Goal: Complete application form: Complete application form

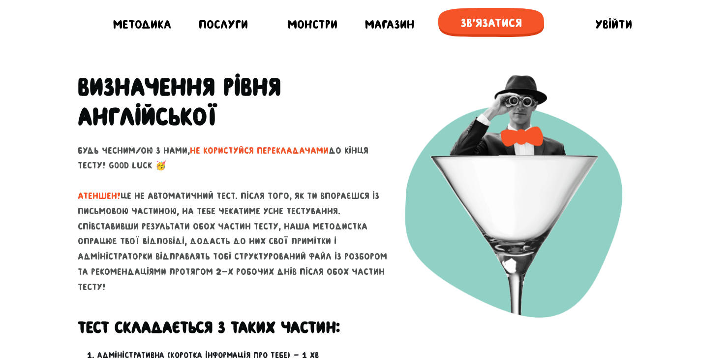
scroll to position [443, 0]
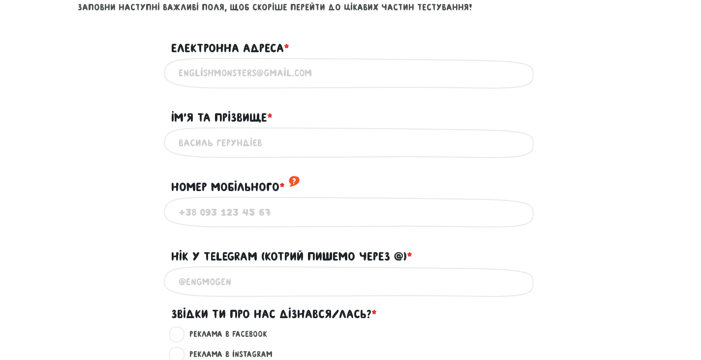
click at [428, 73] on input "Електронна адреса * ?" at bounding box center [351, 73] width 344 height 22
type input "[EMAIL_ADDRESS][DOMAIN_NAME]"
type input "[PERSON_NAME]"
type input "0989827601"
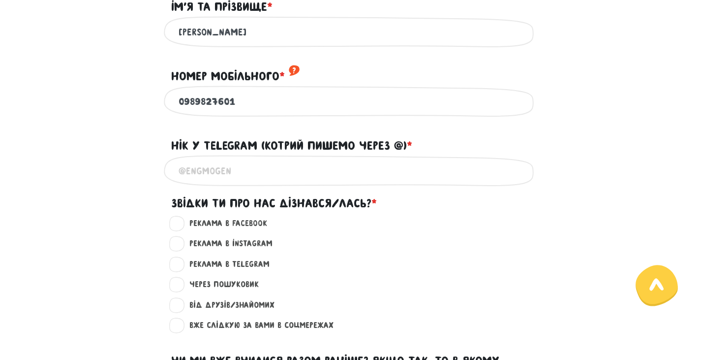
scroll to position [590, 0]
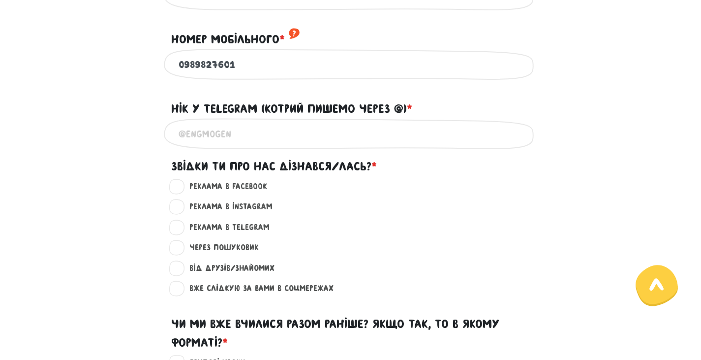
click at [225, 145] on input "Нік у Telegram (котрий пишемо через @) * ?" at bounding box center [351, 133] width 344 height 22
type input """
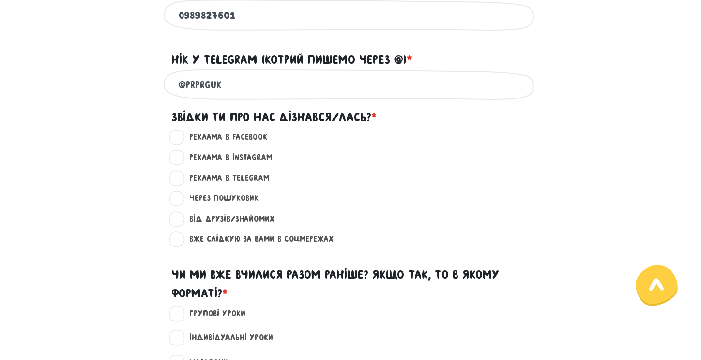
scroll to position [689, 0]
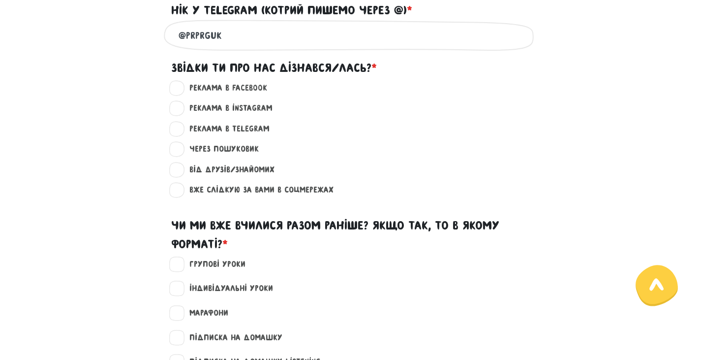
type input "@prprguk"
click at [184, 176] on label "Від друзів/знайомих ?" at bounding box center [227, 169] width 93 height 13
click at [181, 173] on input "Від друзів/знайомих ?" at bounding box center [178, 168] width 8 height 10
radio input "true"
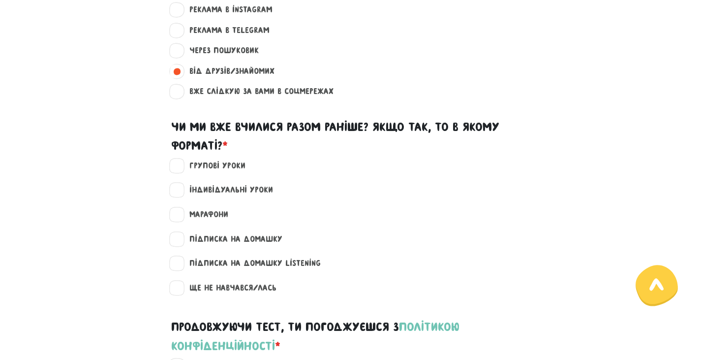
scroll to position [885, 0]
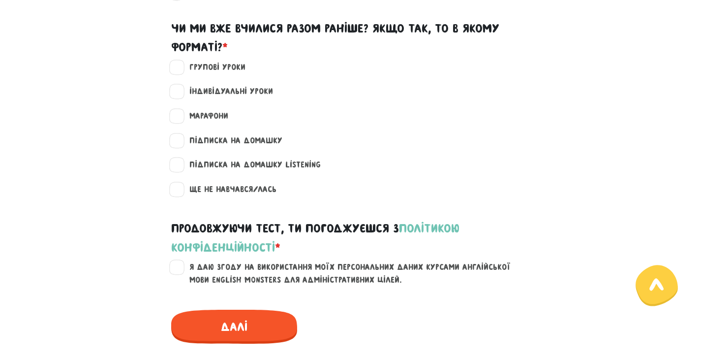
click at [181, 196] on label "Ще не навчався/лась" at bounding box center [228, 189] width 95 height 13
click at [180, 193] on input "Ще не навчався/лась" at bounding box center [178, 188] width 8 height 10
checkbox input "true"
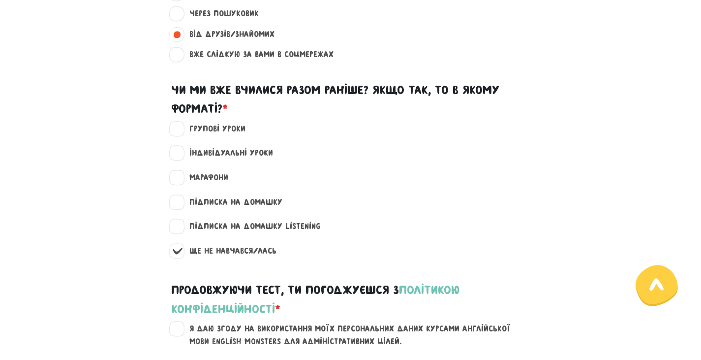
scroll to position [984, 0]
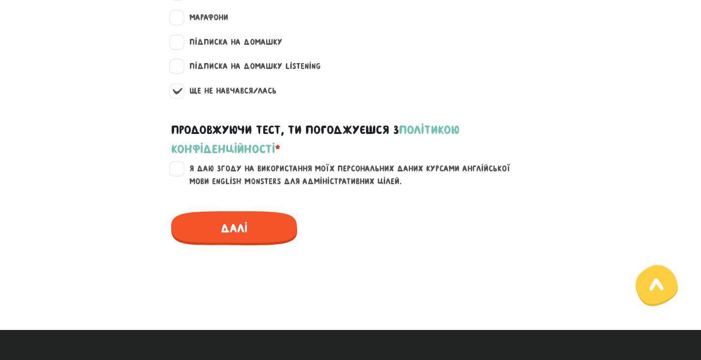
click at [181, 184] on label "Я даю згоду на використання моїх персональних даних курсами англійської мови En…" at bounding box center [356, 174] width 351 height 25
click at [174, 172] on input "Я даю згоду на використання моїх персональних даних курсами англійської мови En…" at bounding box center [178, 167] width 8 height 10
checkbox input "true"
click at [245, 245] on span "Далі" at bounding box center [234, 228] width 126 height 34
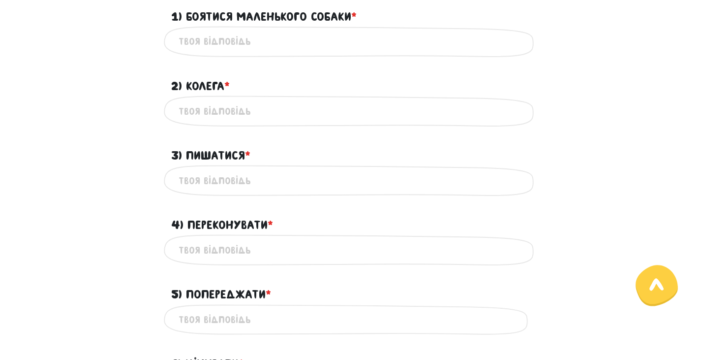
scroll to position [277, 0]
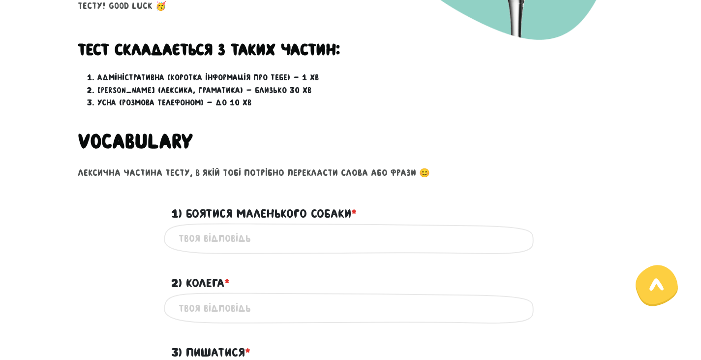
click at [252, 244] on input "1) Боятися маленького собаки * ?" at bounding box center [351, 238] width 344 height 22
type input "to be afraid of a small dog"
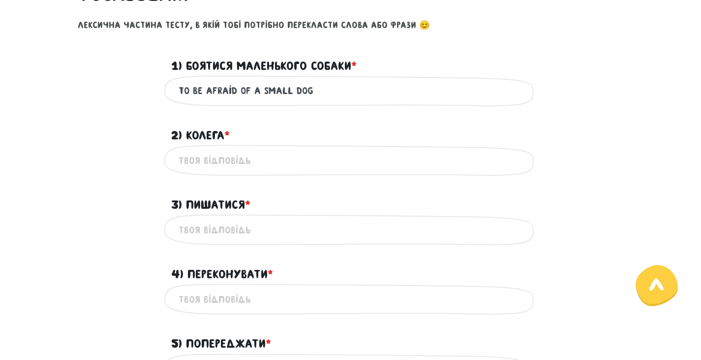
click at [266, 158] on input "2) Колега * ?" at bounding box center [351, 160] width 344 height 22
click at [196, 161] on input "collegue" at bounding box center [351, 160] width 344 height 22
type input "colleague"
click at [266, 226] on input "3) Пишатися * ?" at bounding box center [351, 229] width 344 height 22
click at [205, 230] on input "to be roud of" at bounding box center [351, 229] width 344 height 22
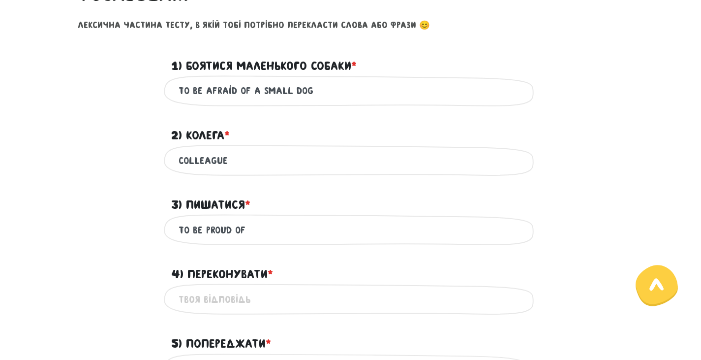
type input "to be proud of"
click at [237, 302] on input "4) Переконувати * ?" at bounding box center [351, 299] width 344 height 22
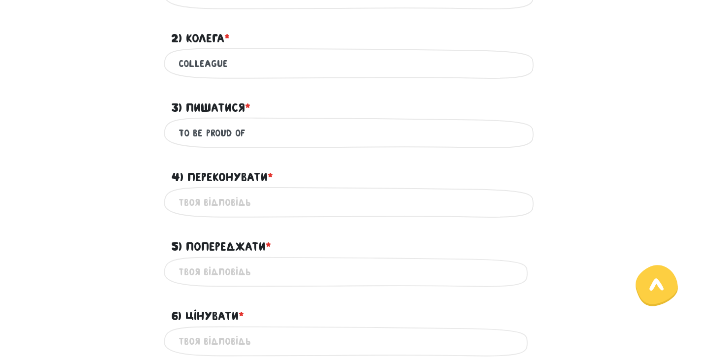
scroll to position [523, 0]
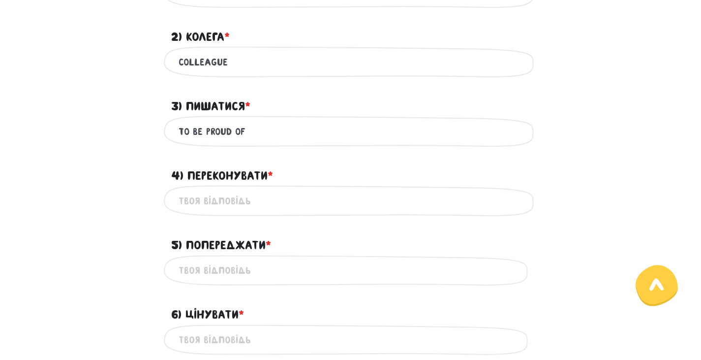
click at [248, 269] on input "5) Попереджати * ?" at bounding box center [351, 270] width 344 height 22
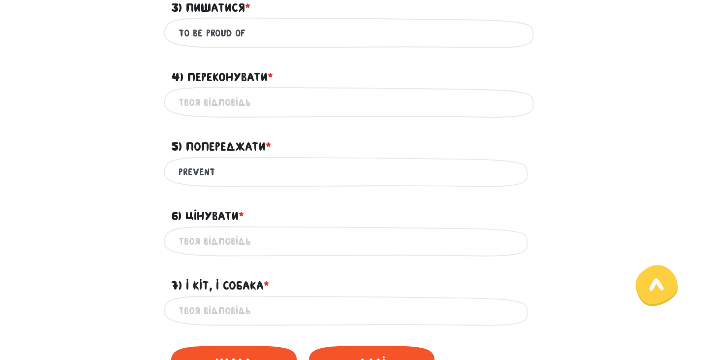
scroll to position [573, 0]
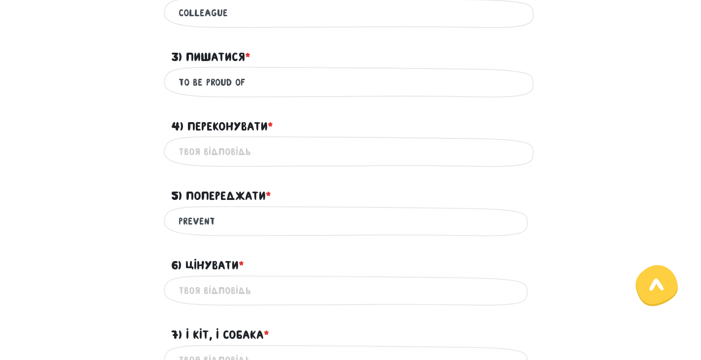
type input "prevent"
click at [300, 148] on input "4) Переконувати * ?" at bounding box center [351, 151] width 344 height 22
click at [279, 291] on input "6) Цінувати * ?" at bounding box center [351, 290] width 344 height 22
type input "to value"
click at [177, 217] on div "prevent Це обов'язкове поле" at bounding box center [351, 221] width 374 height 31
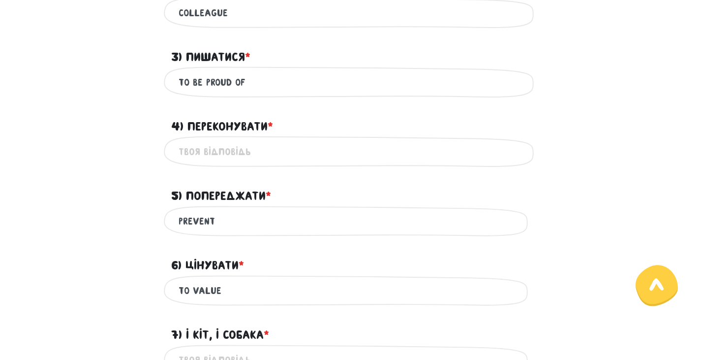
click at [178, 221] on div "prevent Це обов'язкове поле" at bounding box center [351, 221] width 374 height 31
click at [182, 222] on input "prevent" at bounding box center [351, 221] width 344 height 22
click at [259, 228] on input "to prevent" at bounding box center [351, 221] width 344 height 22
type input "to prevent, to notify"
click at [244, 150] on input "4) Переконувати * ?" at bounding box center [351, 151] width 344 height 22
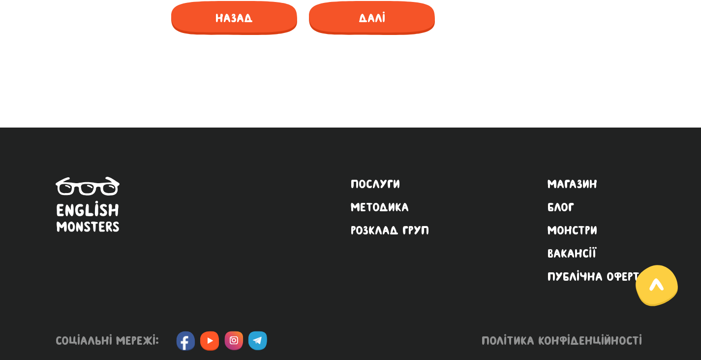
scroll to position [720, 0]
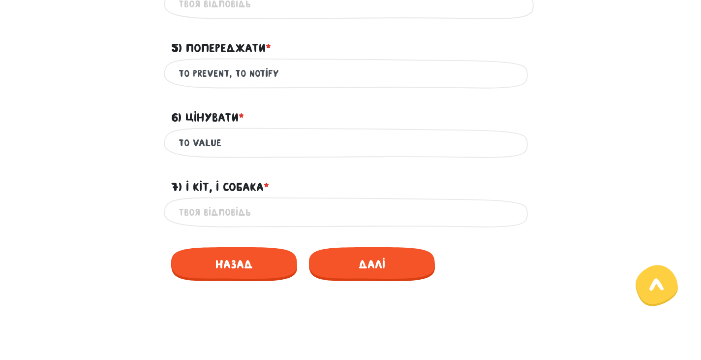
click at [218, 207] on input "7) І кіт, і собака * ?" at bounding box center [351, 212] width 344 height 22
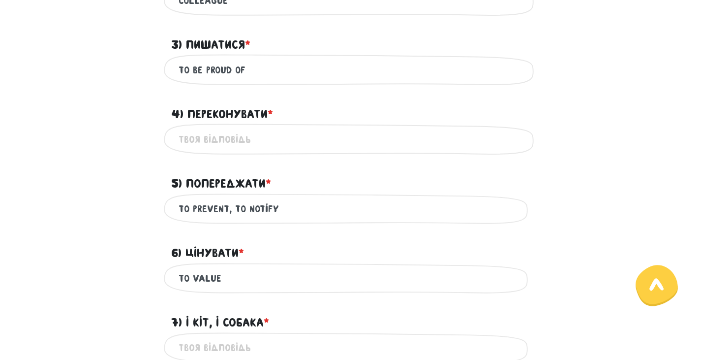
scroll to position [523, 0]
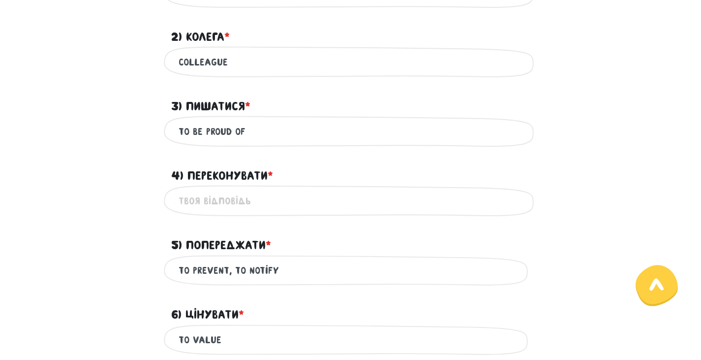
click at [220, 203] on input "4) Переконувати * ?" at bounding box center [351, 200] width 344 height 22
drag, startPoint x: 209, startPoint y: 202, endPoint x: 199, endPoint y: 202, distance: 9.8
click at [199, 202] on input "to agrue, to" at bounding box center [351, 200] width 344 height 22
click at [286, 200] on input "to argue, to" at bounding box center [351, 200] width 344 height 22
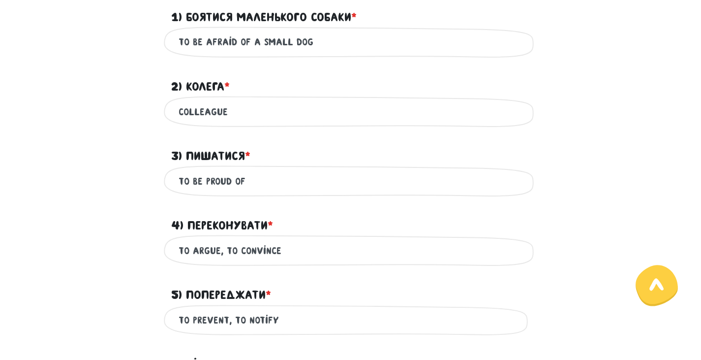
scroll to position [425, 0]
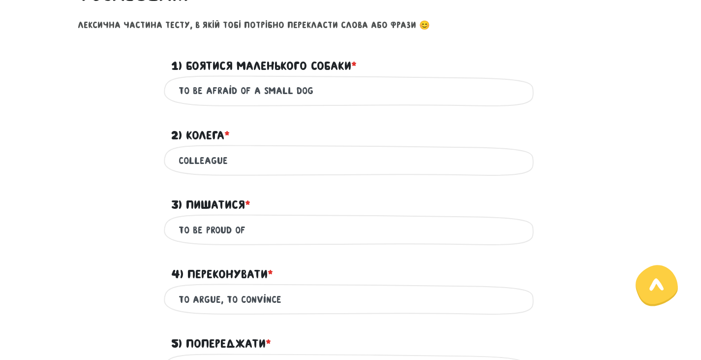
type input "to argue, to convince"
click at [268, 160] on input "colleague" at bounding box center [351, 160] width 344 height 22
type input "colleague, [PERSON_NAME]"
click at [359, 88] on input "to be afraid of a small dog" at bounding box center [351, 91] width 344 height 22
drag, startPoint x: 285, startPoint y: 158, endPoint x: 233, endPoint y: 158, distance: 51.6
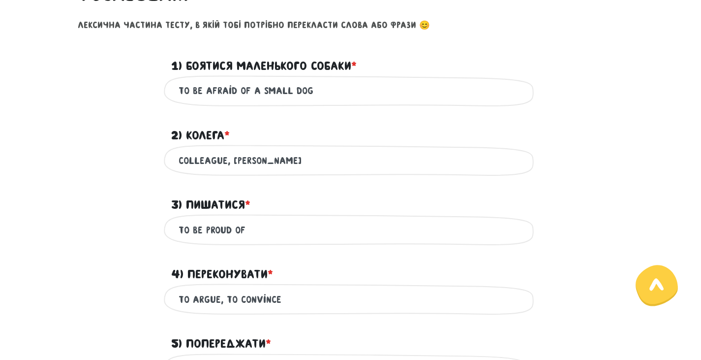
click at [233, 158] on input "colleague, [PERSON_NAME]" at bounding box center [351, 160] width 344 height 22
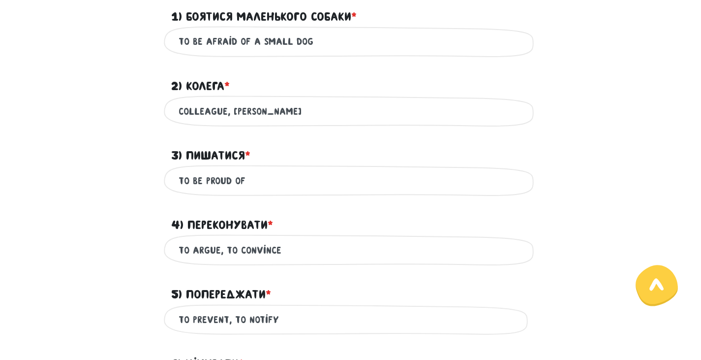
click at [235, 42] on input "to be afraid of a small dog" at bounding box center [351, 41] width 344 height 22
type input "to be afraid/scared of a small dog"
drag, startPoint x: 419, startPoint y: 145, endPoint x: 414, endPoint y: 144, distance: 5.1
click at [418, 145] on div "3) Пишатися * ?" at bounding box center [351, 149] width 374 height 30
drag, startPoint x: 246, startPoint y: 44, endPoint x: 259, endPoint y: 50, distance: 14.3
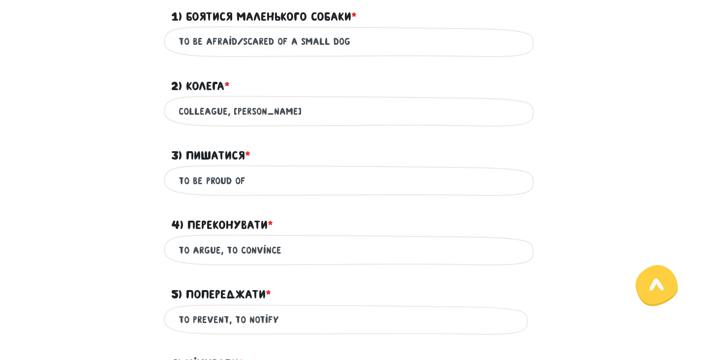
click at [246, 43] on input "to be afraid/scared of a small dog" at bounding box center [351, 41] width 344 height 22
click at [330, 107] on input "colleague, [PERSON_NAME]" at bounding box center [351, 111] width 344 height 22
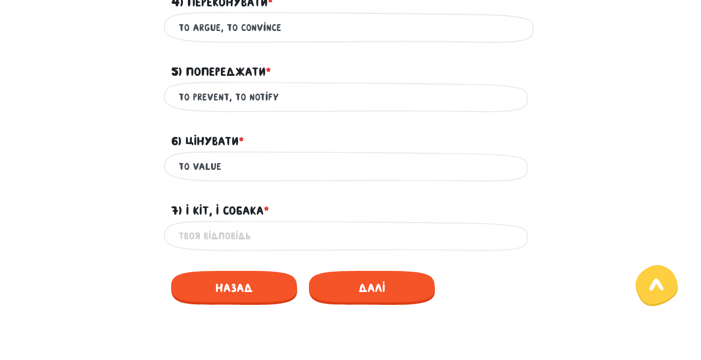
scroll to position [720, 0]
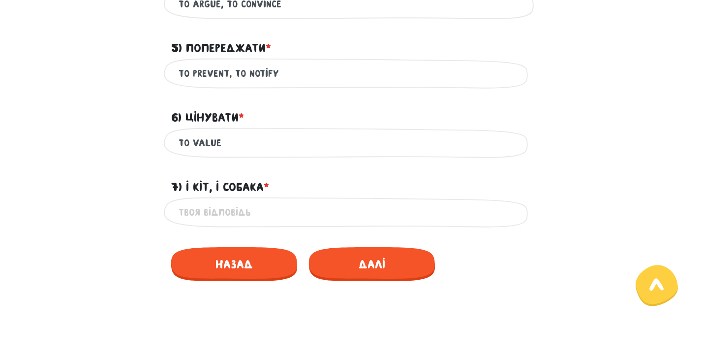
click at [295, 206] on input "7) І кіт, і собака * ?" at bounding box center [351, 212] width 344 height 22
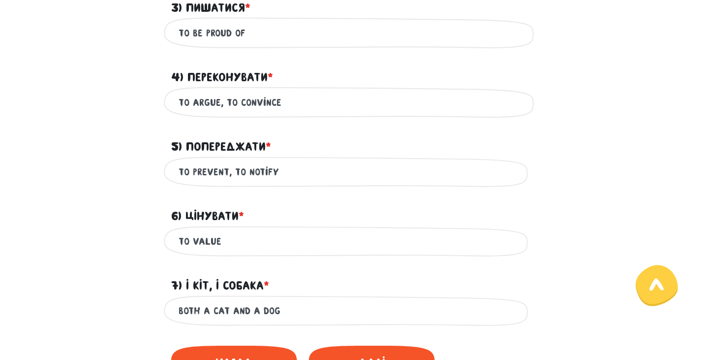
scroll to position [769, 0]
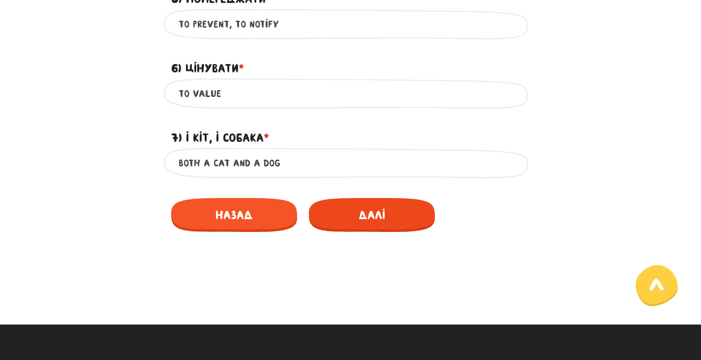
type input "both a cat and a dog"
click at [346, 212] on span "Далі" at bounding box center [372, 215] width 126 height 34
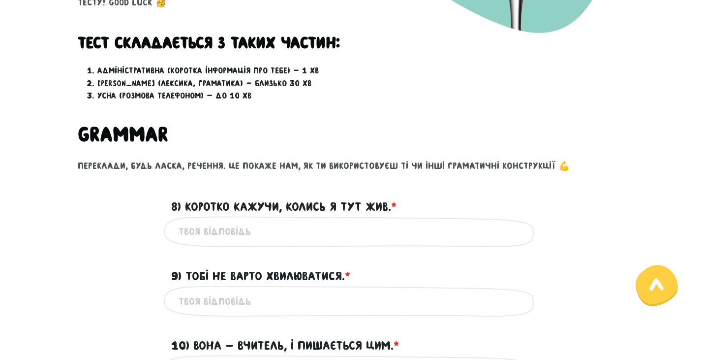
scroll to position [277, 0]
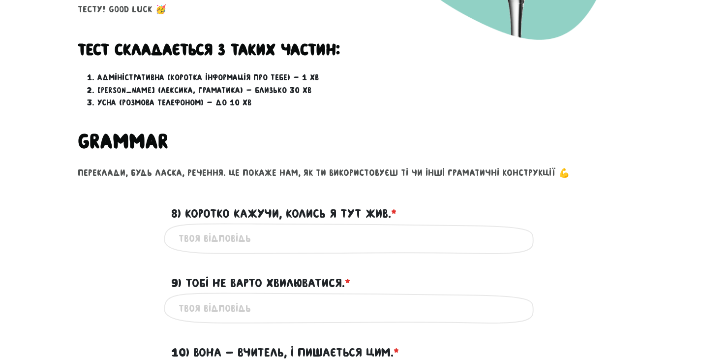
click at [355, 238] on input "8) Коротко кажучи, колись я тут жив. * ?" at bounding box center [351, 238] width 344 height 22
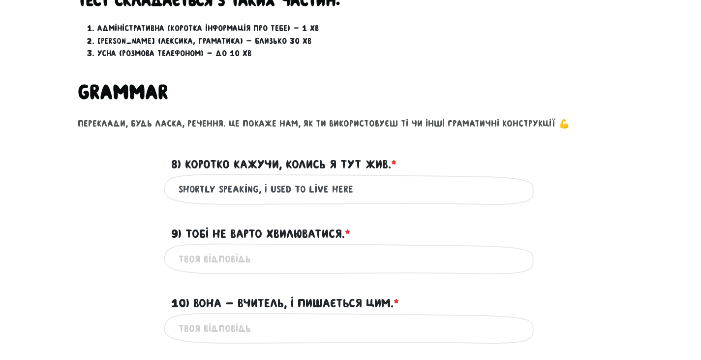
drag, startPoint x: 255, startPoint y: 188, endPoint x: 162, endPoint y: 191, distance: 93.5
click at [162, 191] on div "shortly speaking, I used to live here Це обов'язкове поле" at bounding box center [350, 189] width 561 height 31
drag, startPoint x: 208, startPoint y: 189, endPoint x: 180, endPoint y: 189, distance: 27.5
click at [180, 189] on input "дщтп , I used to live here" at bounding box center [351, 189] width 344 height 22
type input "long story short, I used to live here"
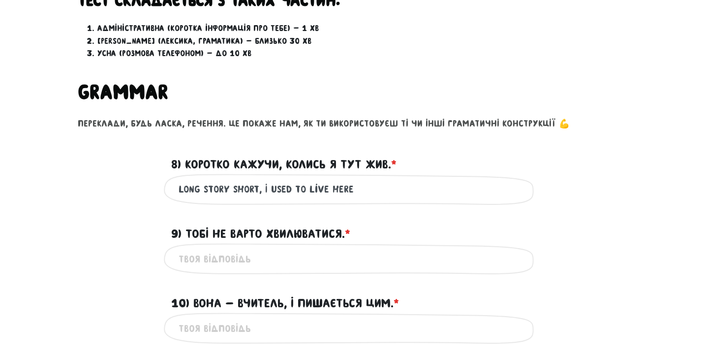
click at [251, 262] on input "9) Тобі не варто хвилюватися. * ?" at bounding box center [351, 258] width 344 height 22
click at [221, 260] on input "You shouldnt worry" at bounding box center [351, 258] width 344 height 22
click at [298, 256] on input "You shouldn't worry" at bounding box center [351, 258] width 344 height 22
type input "You shouldn't worry"
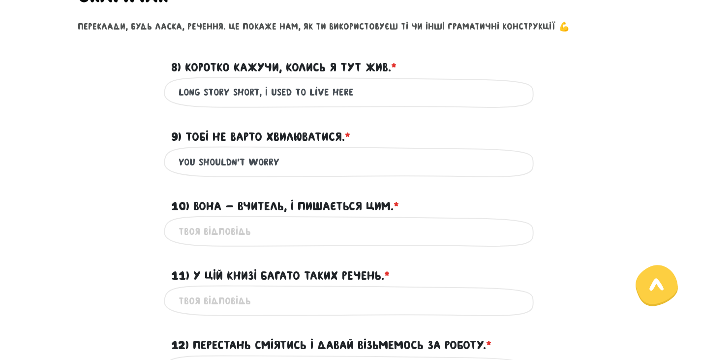
scroll to position [425, 0]
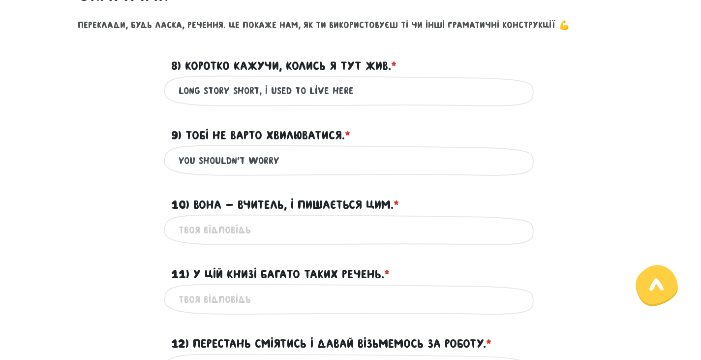
click at [329, 226] on input "10) Вона - вчитель, і пишається цим. * ?" at bounding box center [351, 229] width 344 height 22
click at [316, 231] on input "She is a teacher and she is pround of it" at bounding box center [351, 229] width 344 height 22
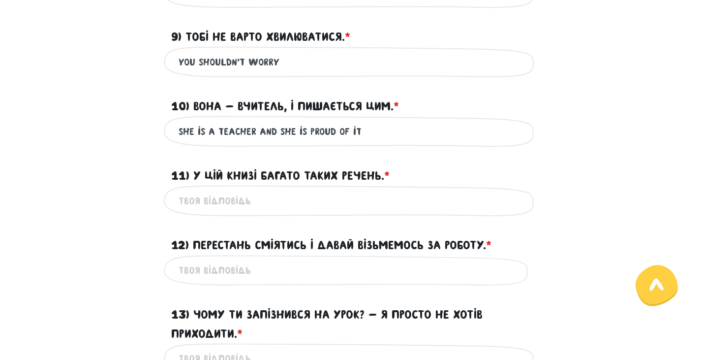
scroll to position [523, 0]
type input "She is a teacher and she is proud of it"
click at [375, 206] on input "11) У цій книзі багато таких речень. * ?" at bounding box center [351, 200] width 344 height 22
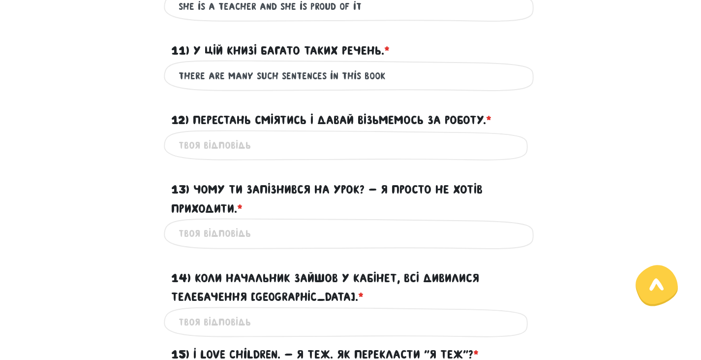
scroll to position [671, 0]
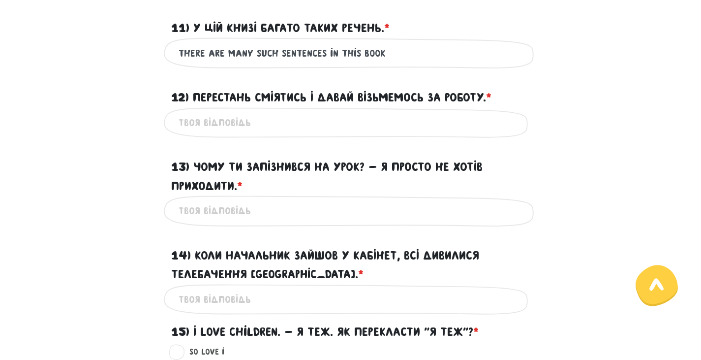
type input "there are many such sentences in this book"
click at [294, 125] on input "12) Перестань сміятись і давай візьмемось за роботу. * ?" at bounding box center [351, 123] width 344 height 22
click at [221, 126] on input "Stop laughting and lets start to work" at bounding box center [351, 123] width 344 height 22
click at [289, 121] on input "Stop laughing and lets start to work" at bounding box center [351, 123] width 344 height 22
click at [355, 119] on input "Stop laughing and lets start to work" at bounding box center [351, 123] width 344 height 22
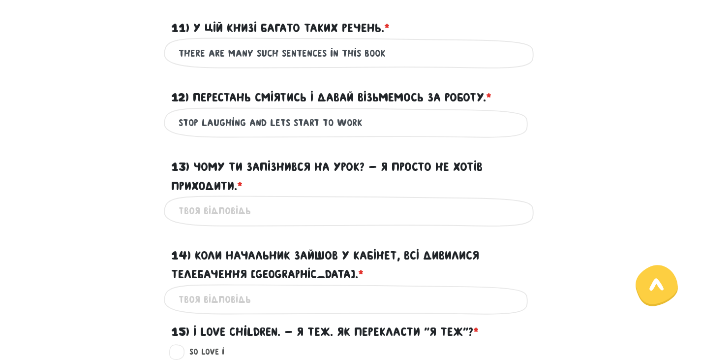
click at [368, 120] on input "Stop laughing and lets start to work" at bounding box center [351, 123] width 344 height 22
drag, startPoint x: 360, startPoint y: 122, endPoint x: 319, endPoint y: 121, distance: 40.3
click at [319, 121] on input "Stop laughing and lets start to work" at bounding box center [351, 123] width 344 height 22
click at [374, 122] on input "Stop laughing and lets start to work" at bounding box center [351, 123] width 344 height 22
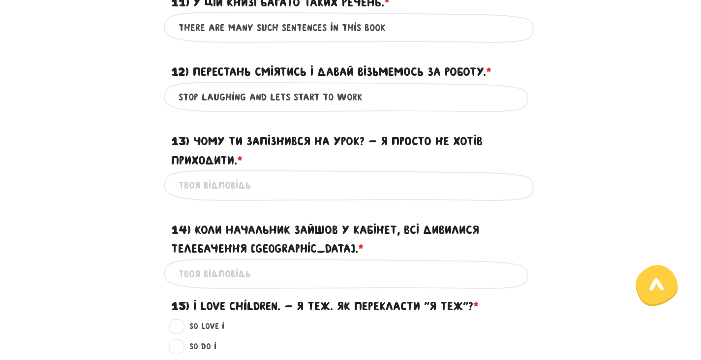
scroll to position [720, 0]
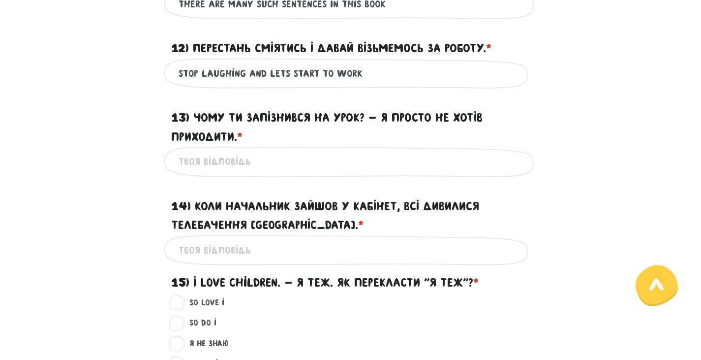
drag, startPoint x: 289, startPoint y: 70, endPoint x: 331, endPoint y: 67, distance: 41.9
click at [331, 67] on input "Stop laughing and lets start to work" at bounding box center [351, 73] width 344 height 22
click at [368, 78] on input "Stop laughing and lets start to work" at bounding box center [351, 73] width 344 height 22
drag, startPoint x: 371, startPoint y: 76, endPoint x: 177, endPoint y: 75, distance: 194.3
click at [177, 75] on div "Stop laughing and lets start to work Це обов'язкове поле" at bounding box center [351, 73] width 374 height 31
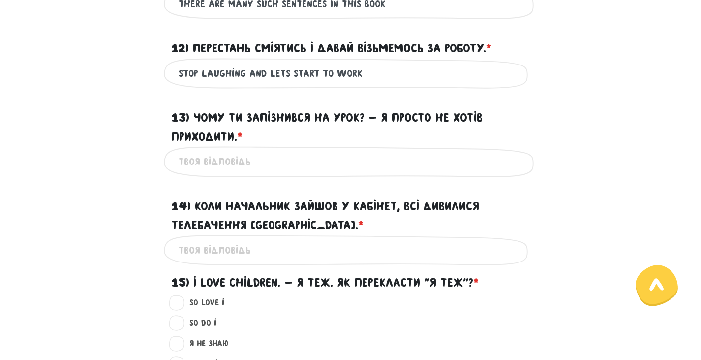
click at [367, 67] on input "Stop laughing and lets start to work" at bounding box center [351, 73] width 344 height 22
type input "Stop laughing and lets start to work"
click at [339, 159] on input "13) Чому ти запізнився на урок? - Я просто не хотів приходити. * ?" at bounding box center [351, 162] width 344 height 22
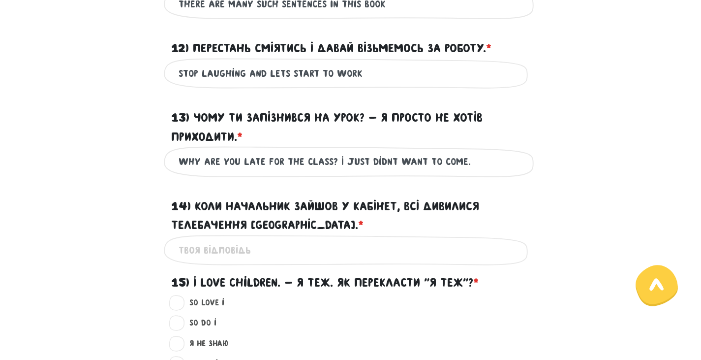
click at [385, 161] on input "WHy are you late for the class? I just didnt want to come." at bounding box center [351, 162] width 344 height 22
click at [188, 163] on input "WHy are you late for the class? I just didn't want to come." at bounding box center [351, 162] width 344 height 22
click at [179, 161] on input "Why are you late for the class? I just didn't want to come." at bounding box center [351, 162] width 344 height 22
click at [344, 157] on input "- Why are you late for the class? I just didn't want to come." at bounding box center [351, 162] width 344 height 22
click at [259, 162] on input "- Why are you late for the class? - I just didn't want to come." at bounding box center [351, 162] width 344 height 22
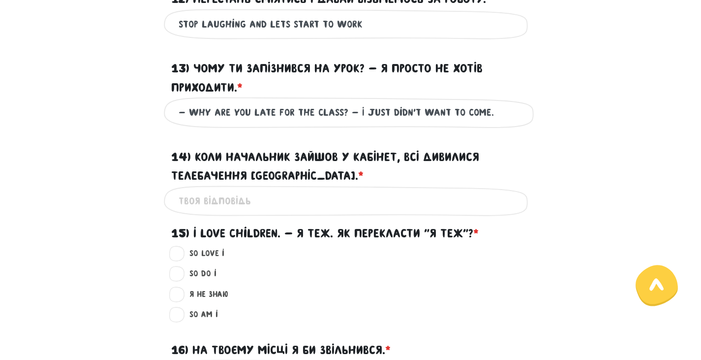
scroll to position [769, 0]
type input "- Why are you late for the class? - I just didn't want to come."
click at [261, 210] on input "14) Коли начальник зайшов у кабінет, всі дивилися Телебачення [GEOGRAPHIC_DATA]…" at bounding box center [351, 201] width 344 height 22
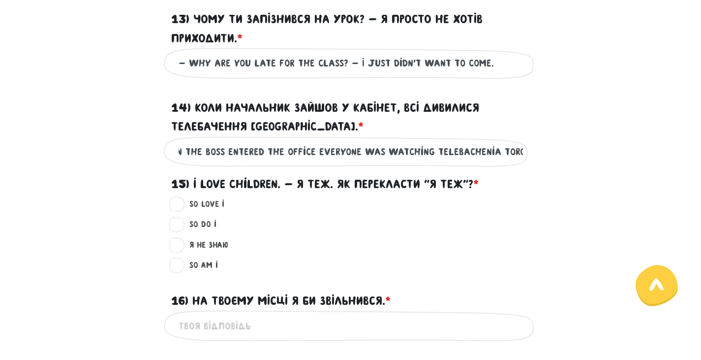
scroll to position [0, 29]
click at [423, 150] on input "WHen the boss entered the office everyone was watching telebachenia toronto" at bounding box center [351, 152] width 344 height 22
drag, startPoint x: 512, startPoint y: 151, endPoint x: 0, endPoint y: 324, distance: 539.9
click at [511, 151] on input "WHen the boss entered the office everyone was watching "telebachenia toronto" at bounding box center [351, 152] width 344 height 22
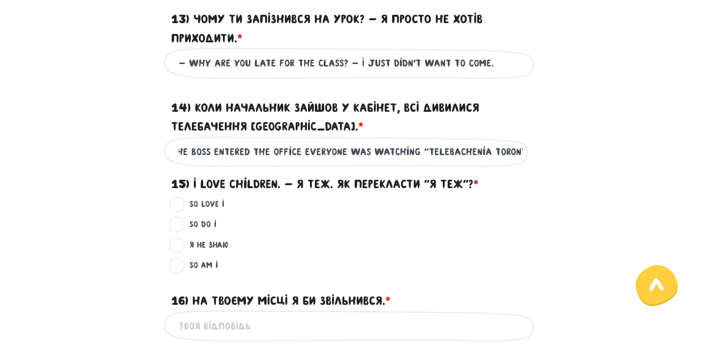
click at [334, 148] on input "WHen the boss entered the office everyone was watching "telebachenia toronto"" at bounding box center [351, 152] width 344 height 22
type input "WHen the boss entered the office everyone was watching "telebachenia toronto""
click at [313, 225] on div "So do I ?" at bounding box center [357, 224] width 366 height 13
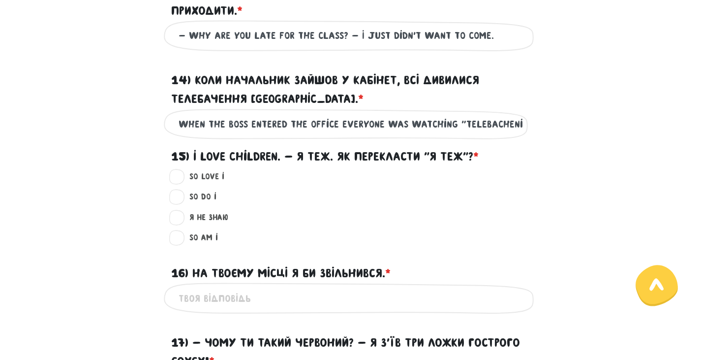
scroll to position [868, 0]
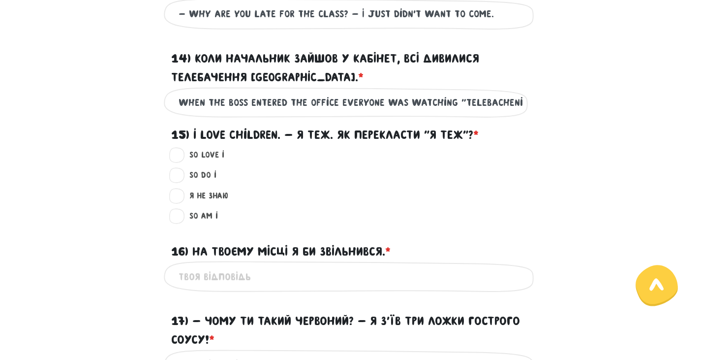
click at [181, 175] on label "So do I ?" at bounding box center [198, 175] width 35 height 13
click at [175, 175] on input "So do I ?" at bounding box center [178, 174] width 8 height 10
radio input "true"
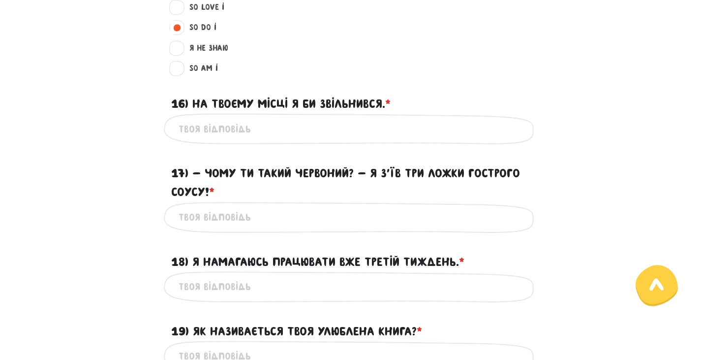
scroll to position [1064, 0]
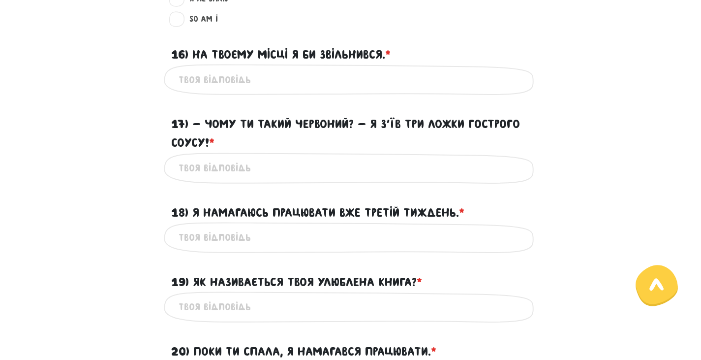
click at [260, 87] on input "16) На твоєму місці я би звільнився. * ?" at bounding box center [351, 79] width 344 height 22
type input "I"
type input "if i were you I would quit"
click at [426, 169] on input "17) - Чому ти такий червоний? - Я з’їв три ложки гострого соусу! * ?" at bounding box center [351, 168] width 344 height 22
click at [376, 83] on input "if i were you I would quit" at bounding box center [351, 79] width 344 height 22
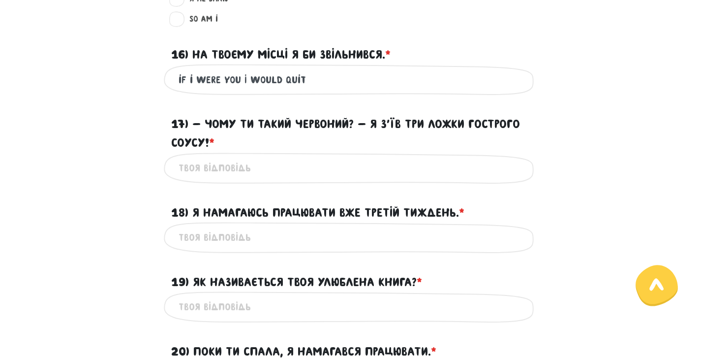
click at [278, 168] on input "17) - Чому ти такий червоний? - Я з’їв три ложки гострого соусу! * ?" at bounding box center [351, 168] width 344 height 22
click at [349, 165] on input "why are you so pink faced?" at bounding box center [351, 168] width 344 height 22
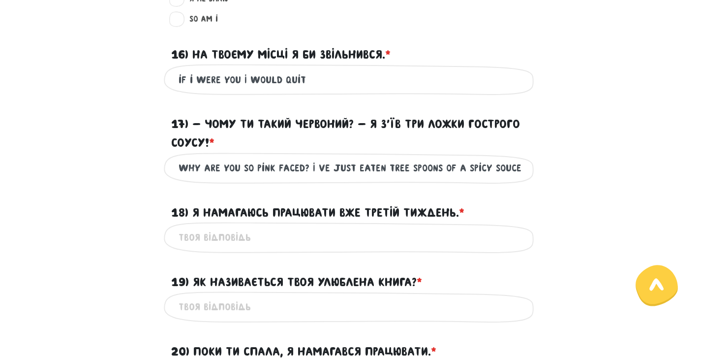
click at [508, 166] on input "why are you so pink faced? I ve just eaten tree spoons of a spicy souce" at bounding box center [351, 168] width 344 height 22
click at [461, 177] on input "why are you so pink faced? I ve just eaten tree spoons of a spicy sauce" at bounding box center [351, 168] width 344 height 22
click at [379, 167] on input "why are you so pink faced? I ve just eaten tree spoons of a spicy sauce" at bounding box center [351, 168] width 344 height 22
click at [365, 167] on input "why are you so pink faced? I ve just eaten tree spoons of a spicy sauce" at bounding box center [351, 168] width 344 height 22
drag, startPoint x: 365, startPoint y: 167, endPoint x: 331, endPoint y: 166, distance: 33.9
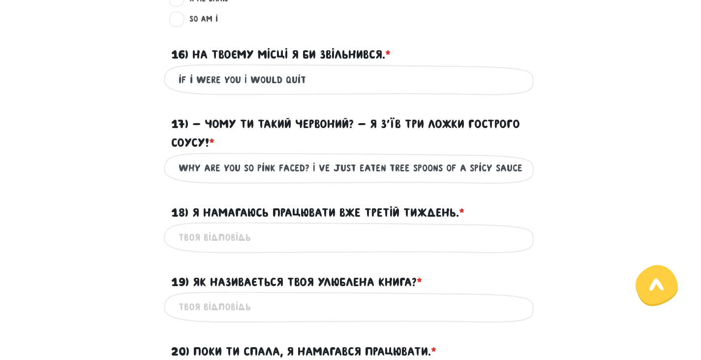
click at [331, 166] on input "why are you so pink faced? I ve just eaten tree spoons of a spicy sauce" at bounding box center [351, 168] width 344 height 22
click at [319, 165] on input "why are you so pink faced? I ve just eaten tree spoons of a spicy sauce" at bounding box center [351, 168] width 344 height 22
drag, startPoint x: 319, startPoint y: 165, endPoint x: 313, endPoint y: 165, distance: 5.9
click at [313, 165] on input "why are you so pink faced? I ve just eaten tree spoons of a spicy sauce" at bounding box center [351, 168] width 344 height 22
click at [391, 170] on input "why are you so pink faced? I`'ve just eaten tree spoons of a spicy sauce" at bounding box center [351, 168] width 344 height 22
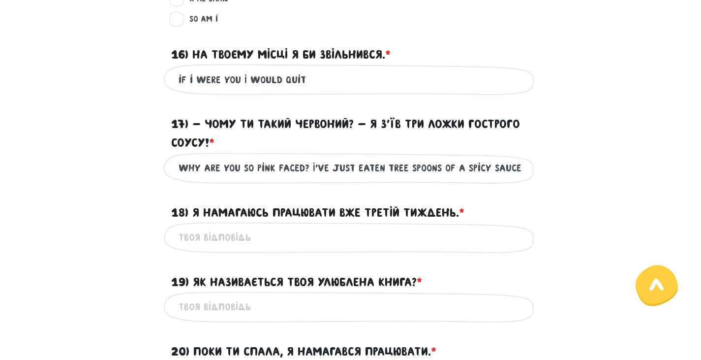
drag, startPoint x: 512, startPoint y: 172, endPoint x: 307, endPoint y: 167, distance: 204.7
click at [307, 167] on input "why are you so pink faced? I`'ve just eaten tree spoons of a spicy sauce" at bounding box center [351, 168] width 344 height 22
click at [368, 167] on input "why are you so pink faced? I`'ve just eaten tree spoons of a spicy sauce" at bounding box center [351, 168] width 344 height 22
click at [391, 165] on input "why are you so pink faced? I`'ve just eaten tree spoons of a spicy sauce" at bounding box center [351, 168] width 344 height 22
click at [386, 166] on input "why are you so pink faced? I`'ve just eaten tree spoons of a spicy sauce" at bounding box center [351, 168] width 344 height 22
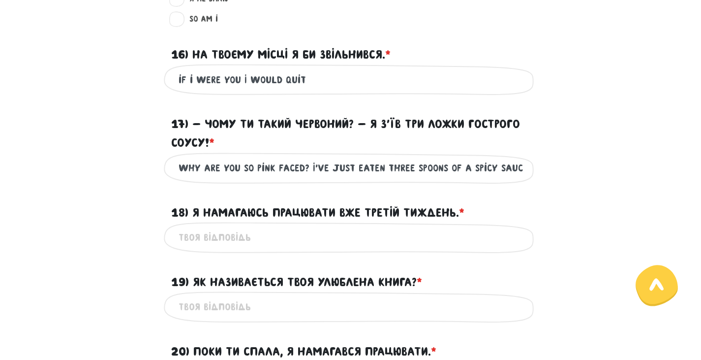
type input "why are you so pink faced? I`'ve just eaten three spoons of a spicy sauce"
click at [421, 230] on input "18) Я намагаюсь працювати вже третій тиждень. * ?" at bounding box center [351, 237] width 344 height 22
type input "I ve been trying to work for three weeks already"
click at [355, 309] on input "19) Як називається твоя улюблена книга? * ?" at bounding box center [351, 307] width 344 height 22
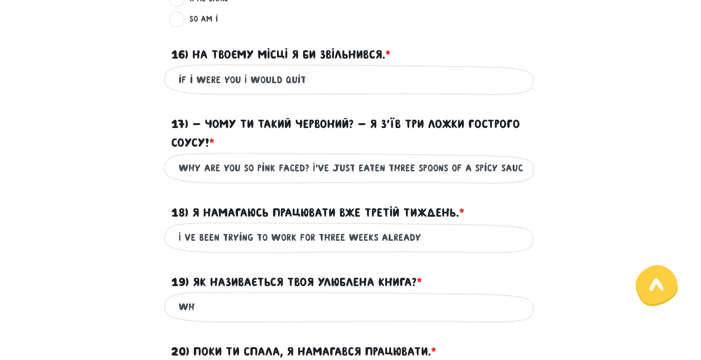
type input "W"
click at [313, 232] on input "I ve been trying to work for three weeks already" at bounding box center [351, 237] width 344 height 22
click at [357, 166] on input "why are you so pink faced? I`'ve just eaten three spoons of a spicy sauce" at bounding box center [351, 168] width 344 height 22
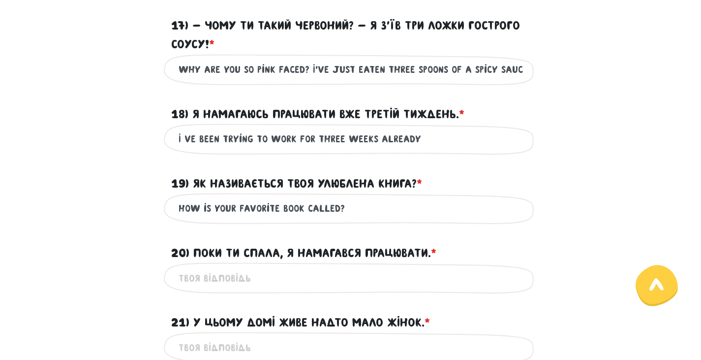
click at [364, 202] on input "How is your favorite book called?" at bounding box center [351, 208] width 344 height 22
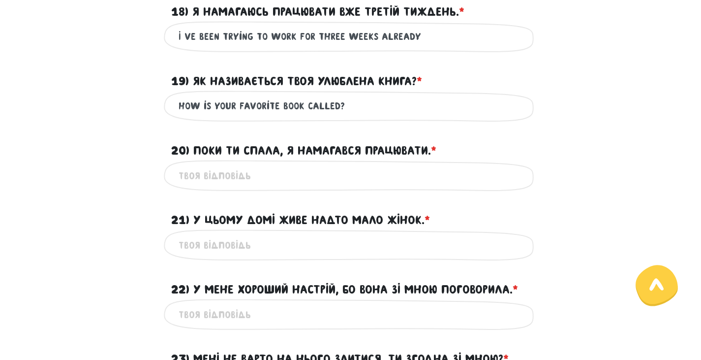
scroll to position [1261, 0]
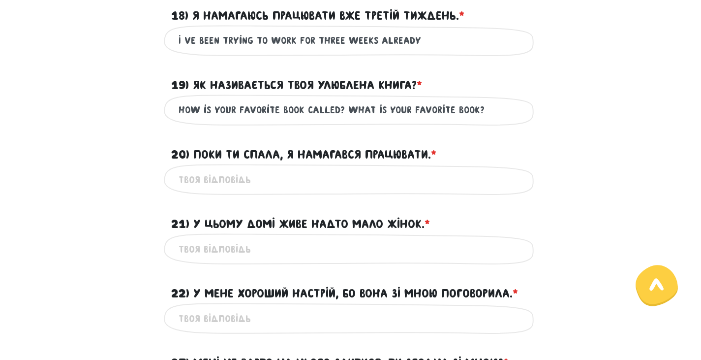
drag, startPoint x: 341, startPoint y: 109, endPoint x: 365, endPoint y: 109, distance: 24.1
click at [342, 109] on input "How is your favorite book called? What is your favorite book?" at bounding box center [351, 110] width 344 height 22
type input "How is your favorite book called?/ What is your favorite book?"
click at [305, 179] on input "20) Поки ти спала, я намагався працювати. * ?" at bounding box center [351, 179] width 344 height 22
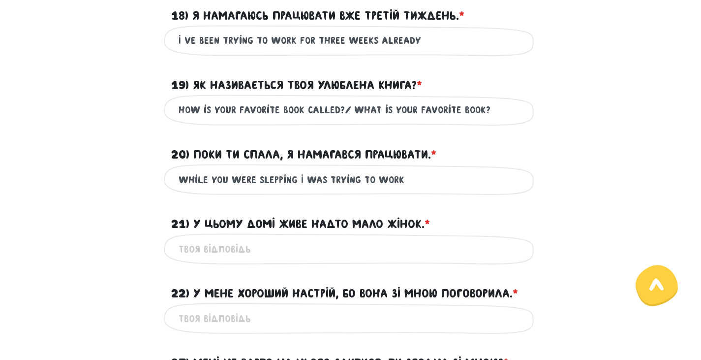
click at [270, 184] on input "While you were slepping I was trying to work" at bounding box center [351, 179] width 344 height 22
drag, startPoint x: 270, startPoint y: 183, endPoint x: 243, endPoint y: 188, distance: 27.4
click at [243, 188] on input "While you were slepping I was trying to work" at bounding box center [351, 179] width 344 height 22
click at [273, 180] on input "While you were slepping I was trying to work" at bounding box center [351, 179] width 344 height 22
click at [363, 176] on input "While you were sleeping I was trying to work" at bounding box center [351, 179] width 344 height 22
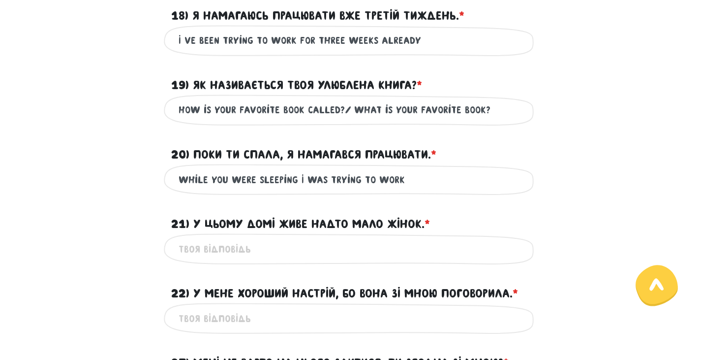
type input "While you were sleeping I was trying to work"
click at [395, 248] on input "21) У цьому домі живе надто мало жінок. * ?" at bounding box center [351, 249] width 344 height 22
drag, startPoint x: 391, startPoint y: 247, endPoint x: 158, endPoint y: 251, distance: 232.7
click at [158, 251] on div "there are too little women in this house Це обов'язкове поле" at bounding box center [350, 248] width 561 height 31
type input "there are too little women in this house"
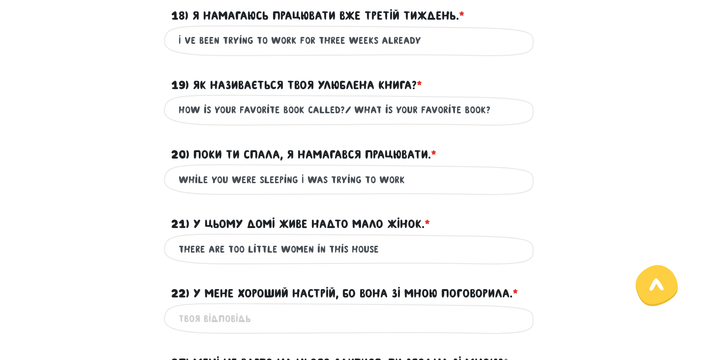
click at [299, 215] on label "21) У цьому домі живе надто мало жінок. * ?" at bounding box center [300, 223] width 259 height 19
click at [299, 238] on input "there are too little women in this house" at bounding box center [351, 249] width 344 height 22
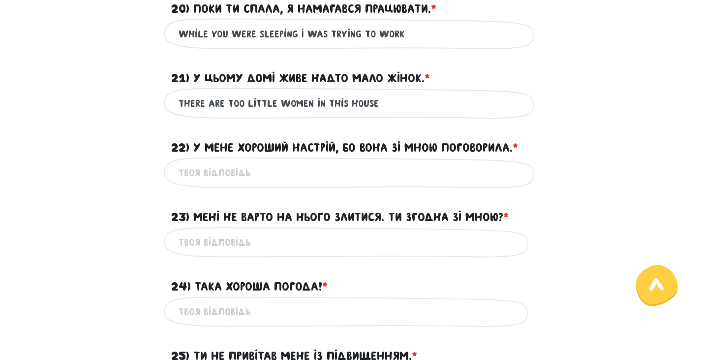
scroll to position [1409, 0]
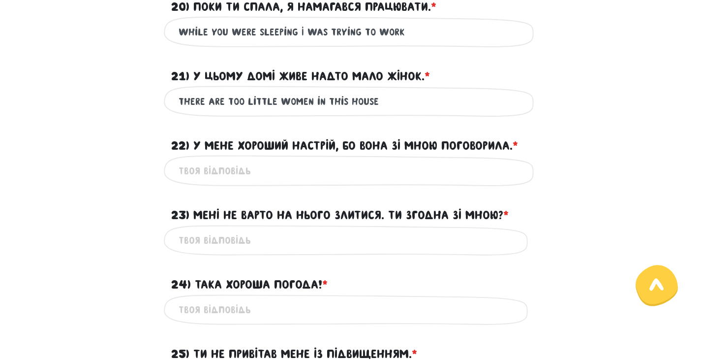
click at [301, 180] on input "22) У мене хороший настрій, бо вона зі мною поговорила. * ?" at bounding box center [351, 170] width 344 height 22
click at [290, 171] on input "I in a greate mood becouse she has talked to me" at bounding box center [351, 170] width 344 height 22
click at [227, 169] on input "I in a greate mood because she has talked to me" at bounding box center [351, 170] width 344 height 22
click at [183, 167] on input "I in a great mood because she has talked to me" at bounding box center [351, 170] width 344 height 22
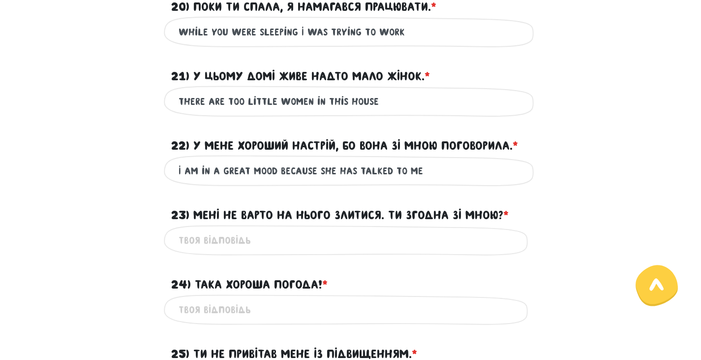
click at [223, 171] on input "I am in a great mood because she has talked to me" at bounding box center [351, 170] width 344 height 22
click at [329, 174] on input "I am in a great mood because she has talked to me" at bounding box center [351, 170] width 344 height 22
click at [399, 174] on input "I am in a great mood because she has talked to me" at bounding box center [351, 170] width 344 height 22
click at [419, 172] on input "I am in a great mood because she has talked to me" at bounding box center [351, 170] width 344 height 22
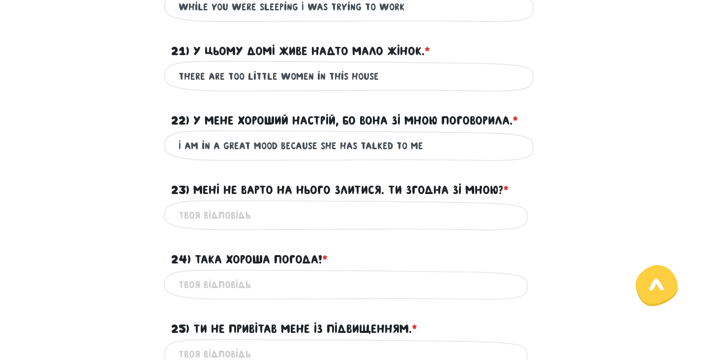
scroll to position [1458, 0]
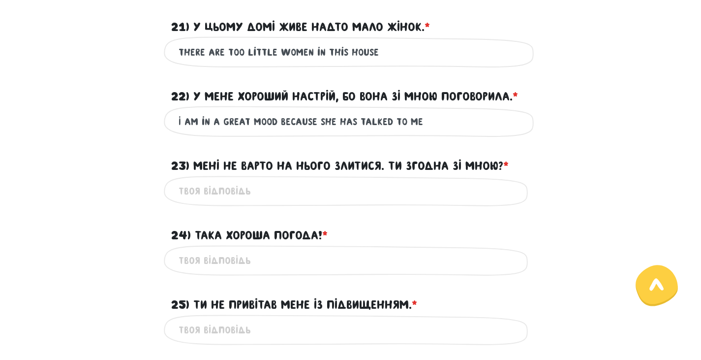
type input "I am in a great mood because she has talked to me"
click at [416, 183] on input "23) Мені не варто на нього злитися. Ти згодна зі мною? * ?" at bounding box center [351, 191] width 344 height 22
click at [206, 190] on input "I shoukdnt be angry with him, do you agree?" at bounding box center [351, 191] width 344 height 22
type input "I shouldn't be angry with him, do you agree?"
click at [272, 264] on input "24) Така хороша погода! * ?" at bounding box center [351, 260] width 344 height 22
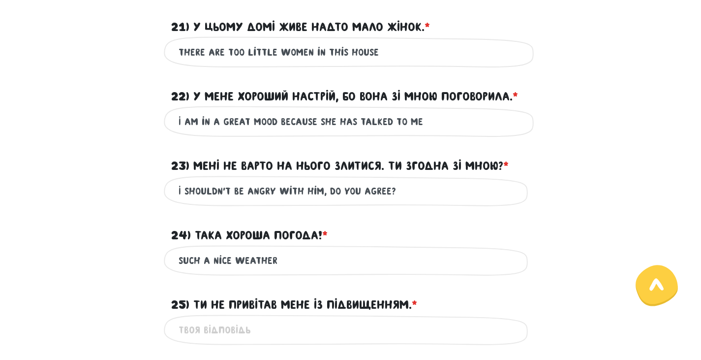
scroll to position [1507, 0]
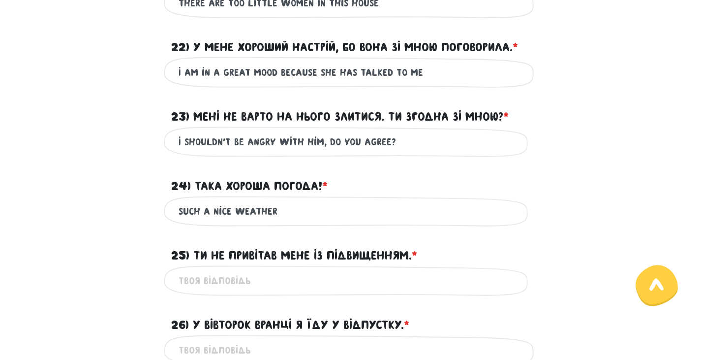
type input "such a nice weather"
click at [339, 282] on input "25) Ти не привітав мене із підвищенням. * ?" at bounding box center [351, 281] width 344 height 22
click at [224, 283] on input "you havent gongradulate me on the promotion" at bounding box center [351, 281] width 344 height 22
click at [276, 281] on input "you haven't gongradulate me on the promotion" at bounding box center [351, 281] width 344 height 22
click at [370, 278] on input "you haven't congratulate me on the promotion" at bounding box center [351, 281] width 344 height 22
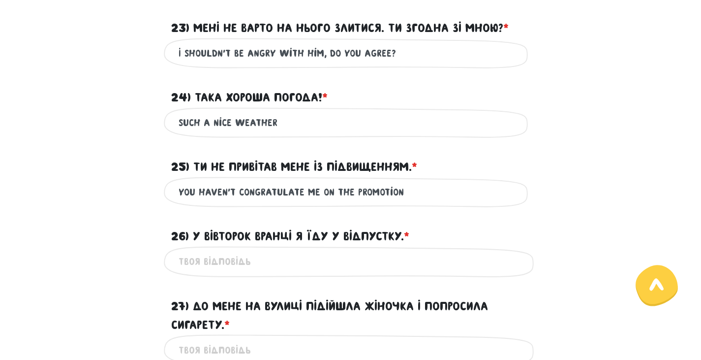
scroll to position [1605, 0]
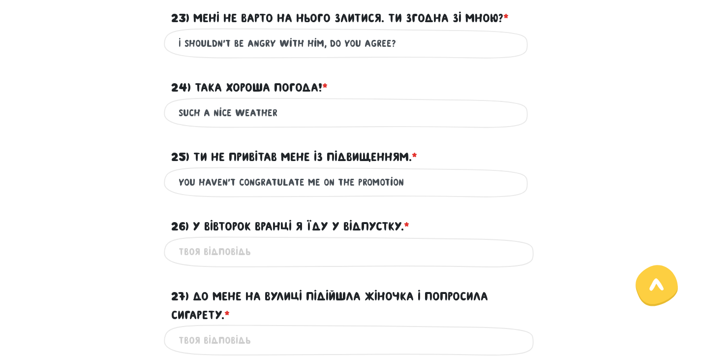
type input "you haven't congratulate me on the promotion"
click at [419, 256] on input "26) У вівторок вранці я їду у відпустку. * ?" at bounding box center [351, 252] width 344 height 22
click at [377, 252] on input "I am going on the vacation [DATE] moringn" at bounding box center [351, 252] width 344 height 22
click at [235, 253] on input "I am going on the vacation [DATE] morning" at bounding box center [351, 252] width 344 height 22
click at [339, 253] on input "I am going on the vacation [DATE] morning" at bounding box center [351, 252] width 344 height 22
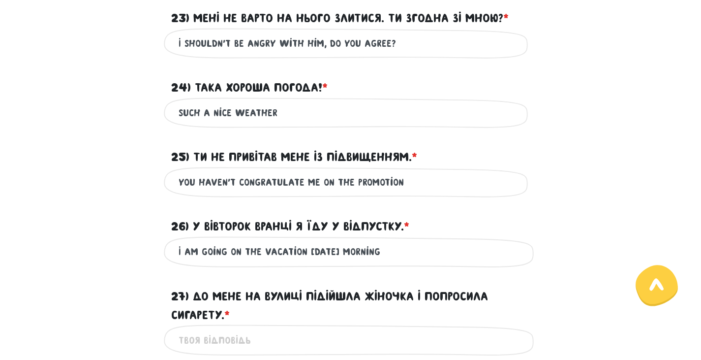
type input "I am going on the vacation [DATE] morning"
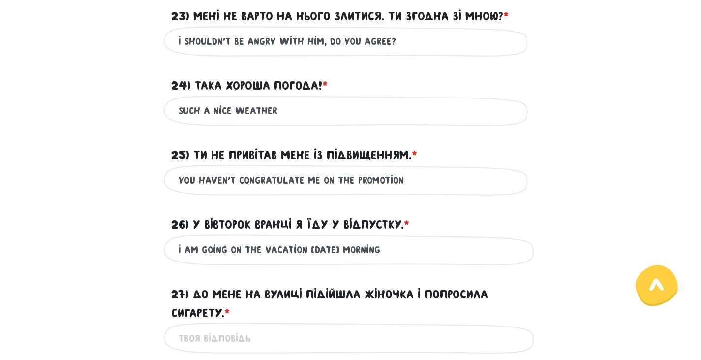
scroll to position [1704, 0]
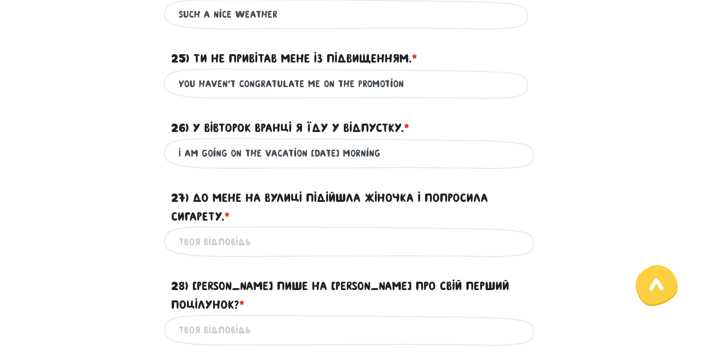
click at [348, 238] on input "27) До мене на вулиці підійшла жіночка і попросила сигарету. * ?" at bounding box center [351, 241] width 344 height 22
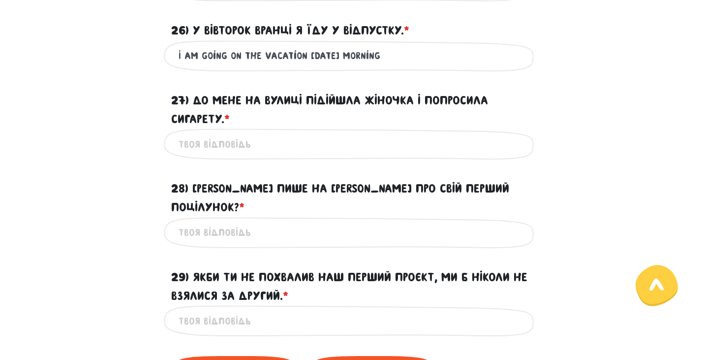
scroll to position [1802, 0]
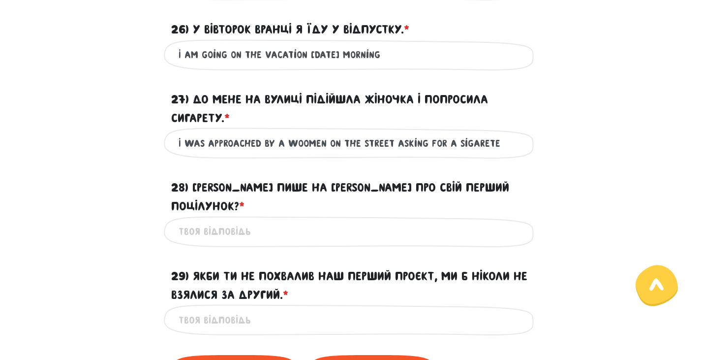
drag, startPoint x: 294, startPoint y: 150, endPoint x: 298, endPoint y: 146, distance: 5.6
click at [294, 149] on input "I was approached by a woomen on the street asking for a sigarete" at bounding box center [351, 143] width 344 height 22
click at [301, 143] on input "I was approached by a woomen on the street asking for a sigarete" at bounding box center [351, 143] width 344 height 22
click at [464, 148] on input "I was approached by a women on the street asking for a sigarete" at bounding box center [351, 143] width 344 height 22
drag, startPoint x: 464, startPoint y: 147, endPoint x: 451, endPoint y: 145, distance: 13.4
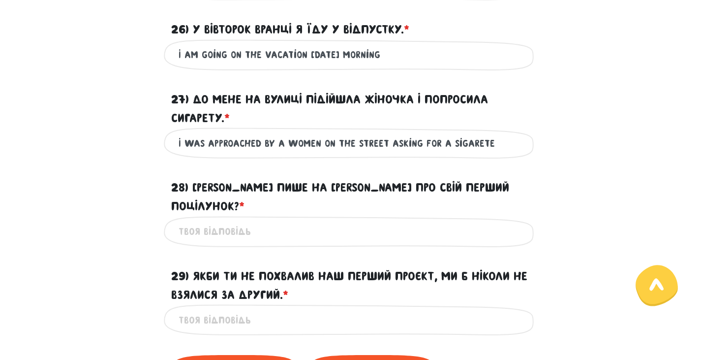
click at [444, 146] on input "I was approached by a women on the street asking for a sigarete" at bounding box center [351, 143] width 344 height 22
click at [478, 143] on input "I was approached by a women on the street asking for a sigarete" at bounding box center [351, 143] width 344 height 22
drag, startPoint x: 488, startPoint y: 143, endPoint x: 476, endPoint y: 134, distance: 14.8
click at [475, 140] on input "I was approached by a women on the street asking for a sigarete" at bounding box center [351, 143] width 344 height 22
click at [450, 137] on input "I was approached by a women on the street asking for a sigarer" at bounding box center [351, 143] width 344 height 22
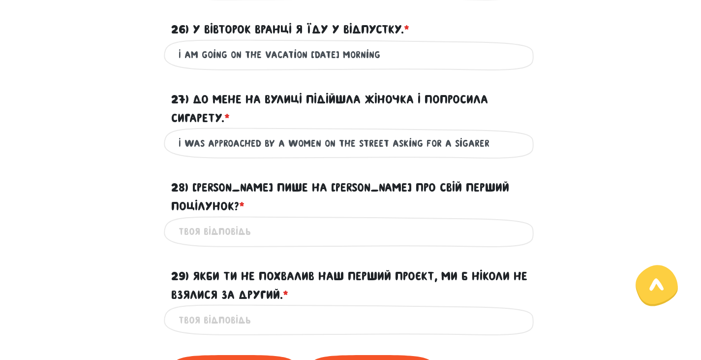
drag, startPoint x: 483, startPoint y: 145, endPoint x: 475, endPoint y: 143, distance: 8.6
click at [475, 143] on input "I was approached by a women on the street asking for a sigarer" at bounding box center [351, 143] width 344 height 22
click at [401, 152] on input "I was approached by a women on the street asking for a sigaret" at bounding box center [351, 143] width 344 height 22
click at [462, 145] on input "I was approached by a women on the street asking for a sigaret" at bounding box center [351, 143] width 344 height 22
drag, startPoint x: 462, startPoint y: 145, endPoint x: 398, endPoint y: 139, distance: 64.2
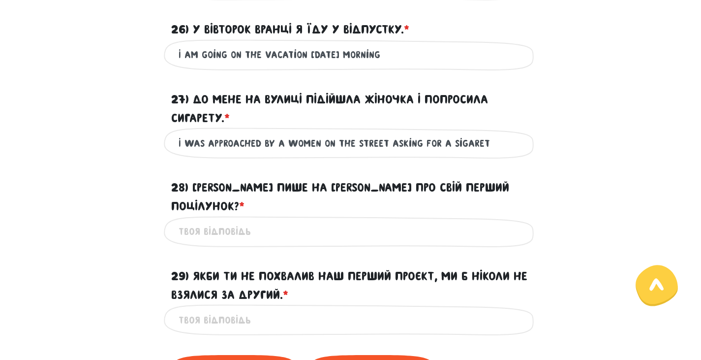
click at [397, 139] on input "I was approached by a women on the street asking for a sigaret" at bounding box center [351, 143] width 344 height 22
drag, startPoint x: 381, startPoint y: 144, endPoint x: 353, endPoint y: 140, distance: 28.8
click at [353, 140] on input "I was approached by a women on the street asking for a sigaret" at bounding box center [351, 143] width 344 height 22
click at [429, 134] on input "I was approached by a women on the a asking for a sigaret" at bounding box center [351, 143] width 344 height 22
drag, startPoint x: 362, startPoint y: 143, endPoint x: 335, endPoint y: 140, distance: 27.2
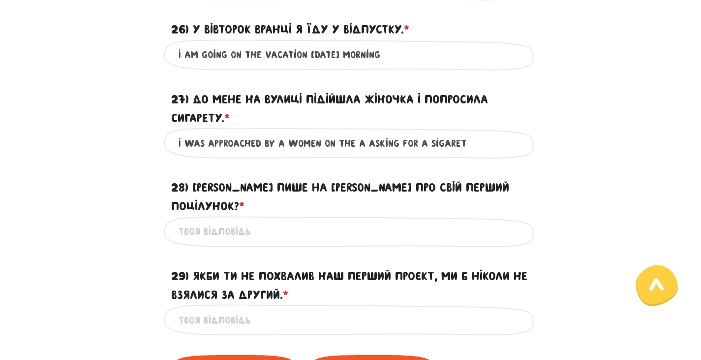
click at [335, 140] on input "I was approached by a women on the a asking for a sigaret" at bounding box center [351, 143] width 344 height 22
click at [463, 145] on input "I was approached by a women on a street asking for a sigaret" at bounding box center [351, 143] width 344 height 22
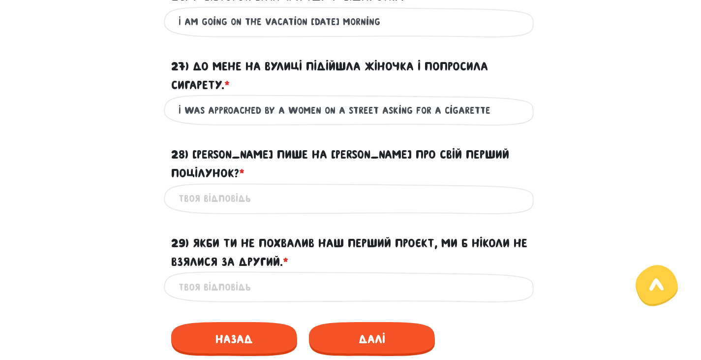
scroll to position [1851, 0]
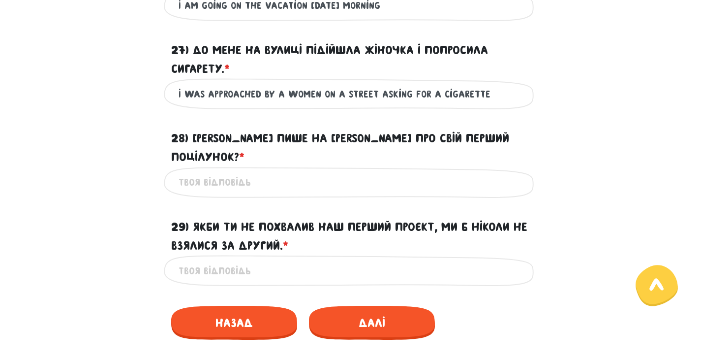
type input "I was approached by a women on a street asking for a cigarette"
click at [414, 171] on input "28) [PERSON_NAME] пише на [PERSON_NAME] про свій перший поцілунок? * ?" at bounding box center [351, 182] width 344 height 22
type input "h"
click at [301, 171] on input "who would post on facebook about their first kiss" at bounding box center [351, 182] width 344 height 22
type input "who would post on Facebook about their first kiss"
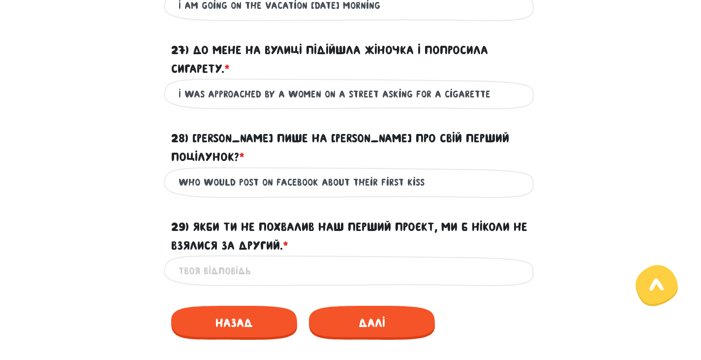
click at [342, 175] on div "who would post on Facebook about their first kiss Це обов'язкове поле" at bounding box center [351, 182] width 374 height 31
click at [339, 171] on input "who would post on Facebook about their first kiss" at bounding box center [351, 182] width 344 height 22
click at [354, 259] on input "29) Якби ти не похвалив наш перший проєкт, ми б ніколи не взялися за другий. * ?" at bounding box center [351, 270] width 344 height 22
click at [241, 259] on input "if you hadnt compliment our fisrt" at bounding box center [351, 270] width 344 height 22
drag, startPoint x: 290, startPoint y: 250, endPoint x: 241, endPoint y: 248, distance: 48.7
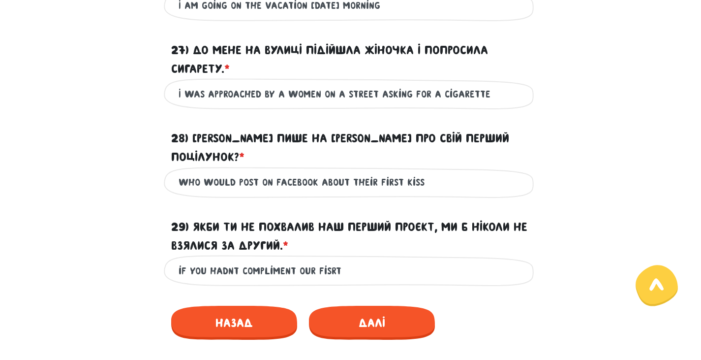
click at [241, 259] on input "if you hadnt compliment our fisrt" at bounding box center [351, 270] width 344 height 22
click at [322, 259] on input "if you hadnt givven us a possitive feedbavk about our fisrt" at bounding box center [351, 270] width 344 height 22
click at [355, 259] on input "if you hadnt givven us a positive feedbavk about our fisrt" at bounding box center [351, 270] width 344 height 22
click at [224, 259] on input "if you hadnt givven us a positive feedback about our fisrt" at bounding box center [351, 270] width 344 height 22
click at [262, 259] on input "if you hadn't givven us a positive feedback about our fisrt" at bounding box center [351, 270] width 344 height 22
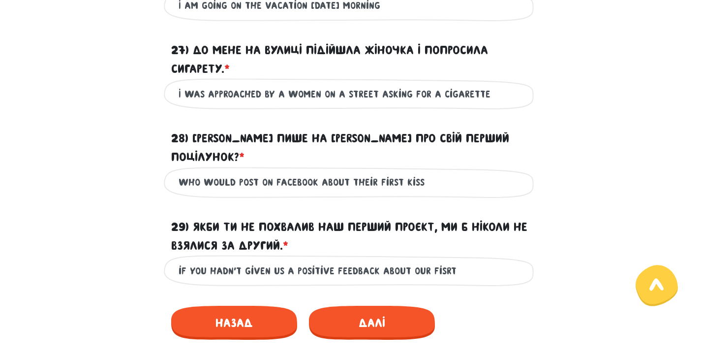
click at [438, 259] on input "if you hadn't given us a positive feedback about our fisrt" at bounding box center [351, 270] width 344 height 22
type input "if you hadn't given us a positive feedback about our first project we would nev…"
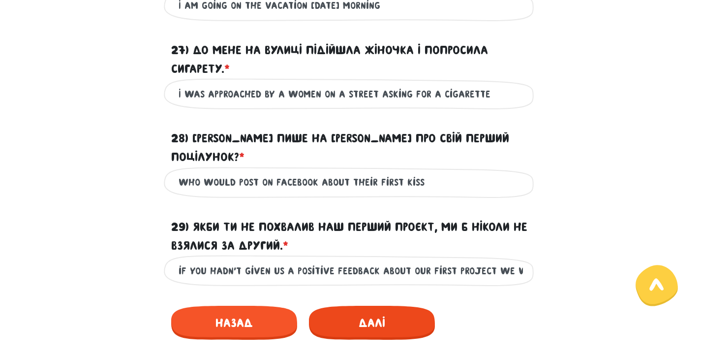
click at [398, 305] on span "Далі" at bounding box center [372, 322] width 126 height 34
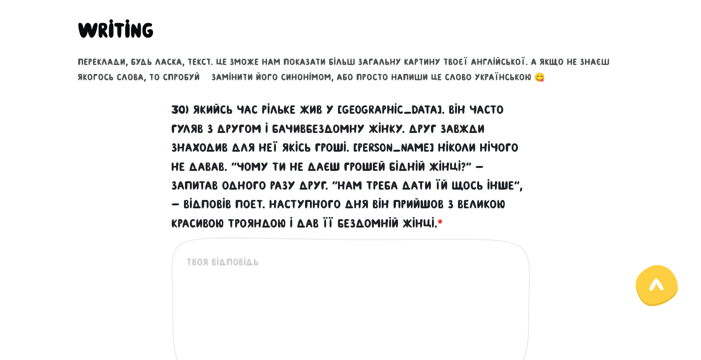
scroll to position [391, 0]
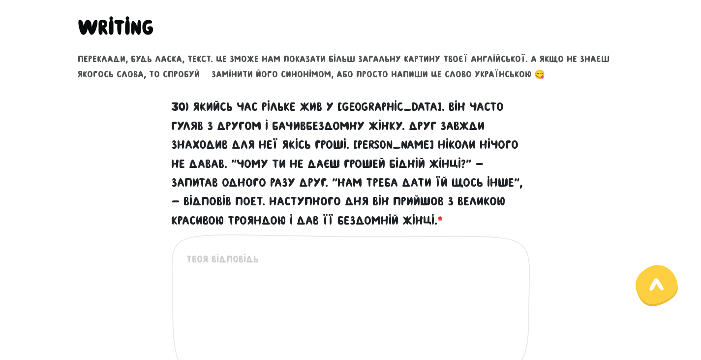
click at [385, 272] on textarea "30) Якийсь час Рільке жив у [GEOGRAPHIC_DATA]. Він часто гуляв з другом і бачив…" at bounding box center [351, 311] width 330 height 121
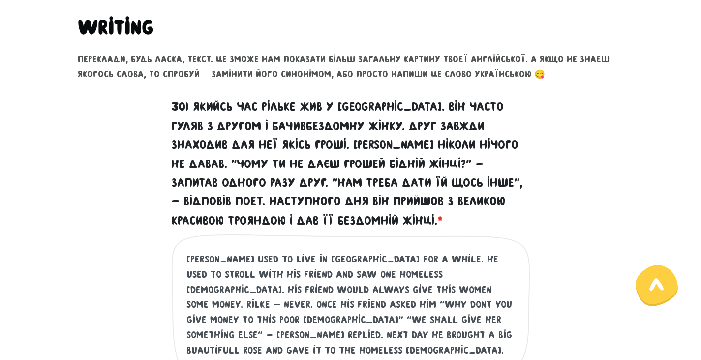
click at [287, 280] on textarea "[PERSON_NAME] used to live in [GEOGRAPHIC_DATA] for a while. he used to stroll …" at bounding box center [351, 311] width 330 height 121
drag, startPoint x: 266, startPoint y: 273, endPoint x: 261, endPoint y: 271, distance: 5.8
click at [261, 271] on textarea "[PERSON_NAME] used to live in [GEOGRAPHIC_DATA] for a while. he used to stroll …" at bounding box center [351, 311] width 330 height 121
click at [345, 304] on textarea "[PERSON_NAME] used to live in [GEOGRAPHIC_DATA] for a while. he used to stroll …" at bounding box center [351, 311] width 330 height 121
click at [355, 331] on textarea "[PERSON_NAME] used to live in [GEOGRAPHIC_DATA] for a while. he used to stroll …" at bounding box center [351, 311] width 330 height 121
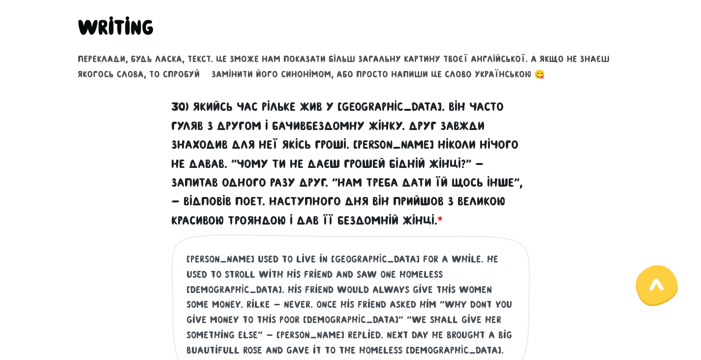
click at [306, 277] on textarea "[PERSON_NAME] used to live in [GEOGRAPHIC_DATA] for a while. he used to stroll …" at bounding box center [351, 311] width 330 height 121
click at [473, 283] on textarea "[PERSON_NAME] used to live in [GEOGRAPHIC_DATA] for a while. he used to stroll …" at bounding box center [351, 311] width 330 height 121
drag, startPoint x: 275, startPoint y: 271, endPoint x: 261, endPoint y: 270, distance: 14.3
click at [261, 270] on textarea "[PERSON_NAME] used to live in [GEOGRAPHIC_DATA] for a while. he used to stroll …" at bounding box center [351, 311] width 330 height 121
click at [461, 261] on textarea "[PERSON_NAME] used to live in [GEOGRAPHIC_DATA] for a while. he used to stroll …" at bounding box center [351, 311] width 330 height 121
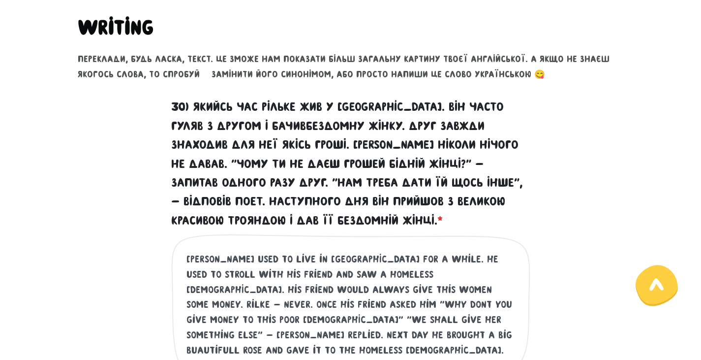
click at [395, 345] on textarea "[PERSON_NAME] used to live in [GEOGRAPHIC_DATA] for a while. he used to stroll …" at bounding box center [351, 311] width 330 height 121
drag, startPoint x: 402, startPoint y: 258, endPoint x: 384, endPoint y: 259, distance: 18.2
click at [384, 259] on textarea "[PERSON_NAME] used to live in [GEOGRAPHIC_DATA] for a while. he used to stroll …" at bounding box center [351, 311] width 330 height 121
click at [247, 304] on textarea "[PERSON_NAME] used to live in [GEOGRAPHIC_DATA] for a while. he would often str…" at bounding box center [351, 311] width 330 height 121
click at [216, 285] on textarea "[PERSON_NAME] used to live in [GEOGRAPHIC_DATA] for a while. he would often str…" at bounding box center [351, 311] width 330 height 121
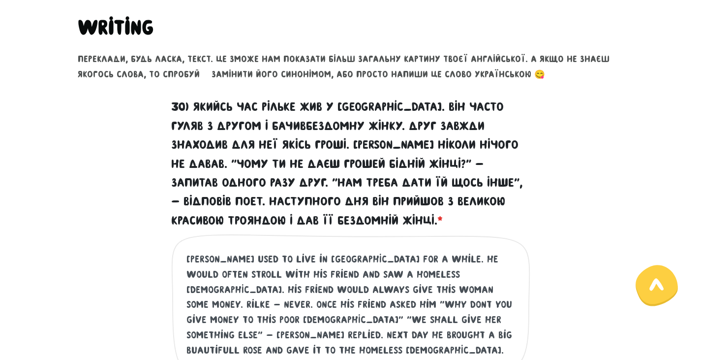
drag, startPoint x: 287, startPoint y: 295, endPoint x: 320, endPoint y: 290, distance: 33.8
click at [287, 295] on textarea "[PERSON_NAME] used to live in [GEOGRAPHIC_DATA] for a while. he would often str…" at bounding box center [351, 311] width 330 height 121
click at [322, 285] on textarea "[PERSON_NAME] used to live in [GEOGRAPHIC_DATA] for a while. he would often str…" at bounding box center [351, 311] width 330 height 121
click at [356, 322] on textarea "[PERSON_NAME] used to live in [GEOGRAPHIC_DATA] for a while. he would often str…" at bounding box center [351, 311] width 330 height 121
click at [393, 331] on textarea "[PERSON_NAME] used to live in [GEOGRAPHIC_DATA] for a while. he would often str…" at bounding box center [351, 311] width 330 height 121
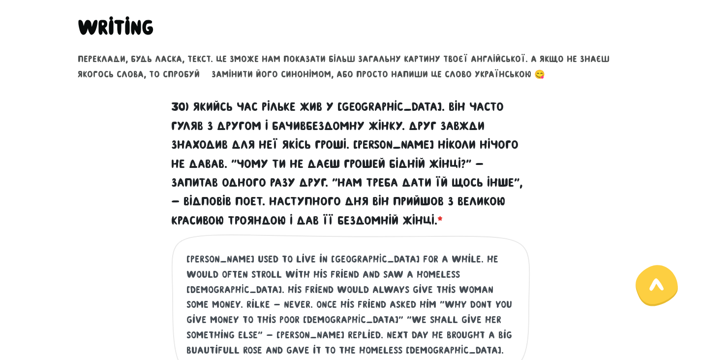
click at [479, 287] on textarea "[PERSON_NAME] used to live in [GEOGRAPHIC_DATA] for a while. he would often str…" at bounding box center [351, 311] width 330 height 121
click at [199, 310] on textarea "[PERSON_NAME] used to live in [GEOGRAPHIC_DATA] for a while. he would often str…" at bounding box center [351, 311] width 330 height 121
click at [228, 303] on textarea "[PERSON_NAME] used to live in [GEOGRAPHIC_DATA] for a while. he would often str…" at bounding box center [351, 311] width 330 height 121
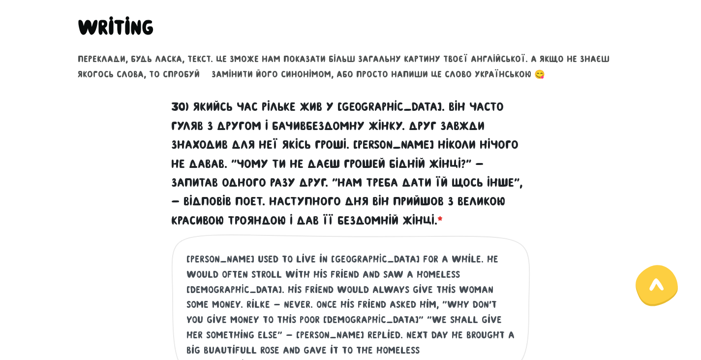
click at [397, 301] on textarea "[PERSON_NAME] used to live in [GEOGRAPHIC_DATA] for a while. he would often str…" at bounding box center [351, 311] width 330 height 121
click at [423, 305] on textarea "[PERSON_NAME] used to live in [GEOGRAPHIC_DATA] for a while. he would often str…" at bounding box center [351, 311] width 330 height 121
click at [420, 301] on textarea "[PERSON_NAME] used to live in [GEOGRAPHIC_DATA] for a while. he would often str…" at bounding box center [351, 311] width 330 height 121
click at [339, 318] on textarea "[PERSON_NAME] used to live in [GEOGRAPHIC_DATA] for a while. he would often str…" at bounding box center [351, 311] width 330 height 121
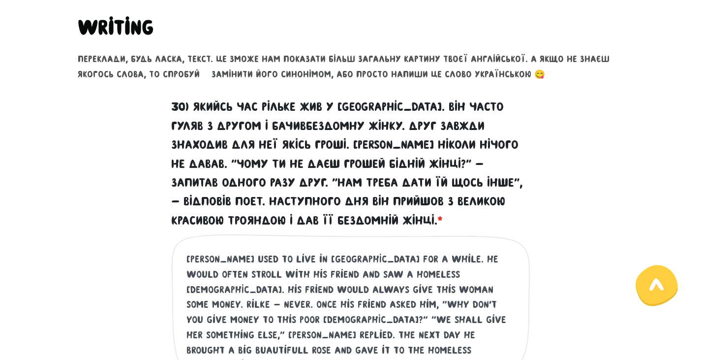
click at [396, 320] on textarea "[PERSON_NAME] used to live in [GEOGRAPHIC_DATA] for a while. he would often str…" at bounding box center [351, 311] width 330 height 121
click at [425, 331] on textarea "[PERSON_NAME] used to live in [GEOGRAPHIC_DATA] for a while. he would often str…" at bounding box center [351, 311] width 330 height 121
click at [197, 340] on textarea "[PERSON_NAME] used to live in [GEOGRAPHIC_DATA] for a while. he would often str…" at bounding box center [351, 311] width 330 height 121
click at [271, 320] on textarea "[PERSON_NAME] used to live in [GEOGRAPHIC_DATA] for a while. he would often str…" at bounding box center [351, 311] width 330 height 121
drag, startPoint x: 274, startPoint y: 274, endPoint x: 255, endPoint y: 277, distance: 18.9
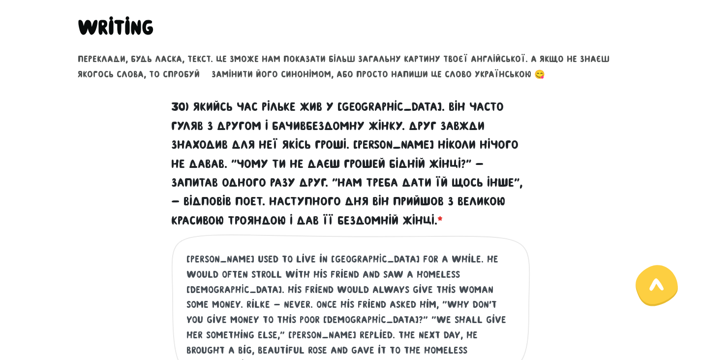
click at [255, 277] on textarea "[PERSON_NAME] used to live in [GEOGRAPHIC_DATA] for a while. he would often str…" at bounding box center [351, 311] width 330 height 121
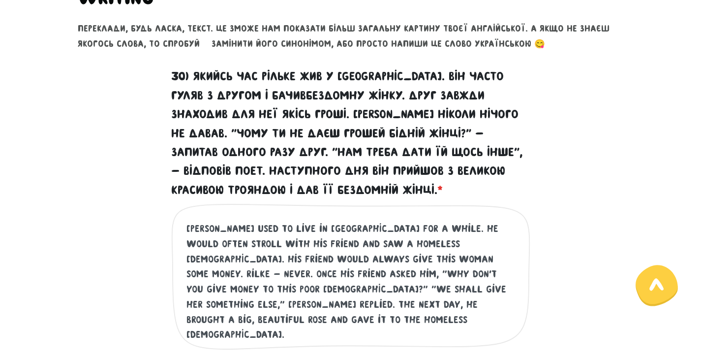
scroll to position [440, 0]
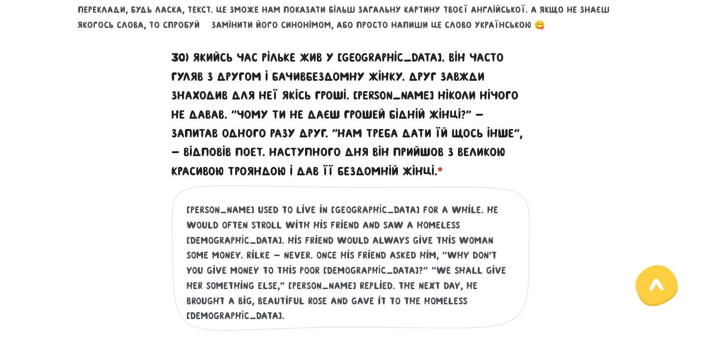
click at [301, 271] on textarea "[PERSON_NAME] used to live in [GEOGRAPHIC_DATA] for a while. he would often str…" at bounding box center [351, 262] width 330 height 121
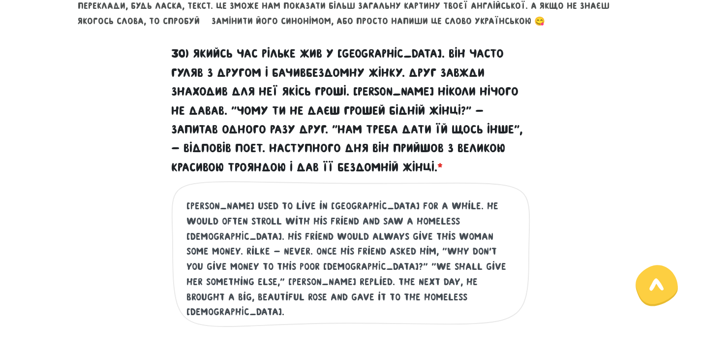
scroll to position [539, 0]
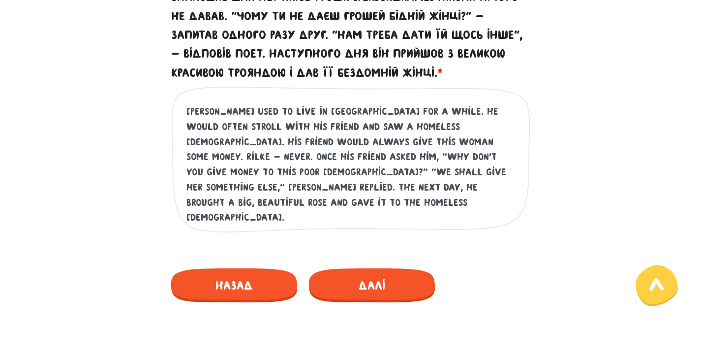
click at [202, 157] on textarea "[PERSON_NAME] used to live in [GEOGRAPHIC_DATA] for a while. he would often str…" at bounding box center [351, 164] width 330 height 121
click at [205, 157] on textarea "[PERSON_NAME] used to live in [GEOGRAPHIC_DATA] for a while. he would often str…" at bounding box center [351, 164] width 330 height 121
click at [381, 144] on textarea "[PERSON_NAME] used to live in [GEOGRAPHIC_DATA] for a while. he would often str…" at bounding box center [351, 164] width 330 height 121
type textarea "[PERSON_NAME] used to live in [GEOGRAPHIC_DATA] for a while. he would often str…"
click at [375, 276] on span "Далі" at bounding box center [372, 285] width 126 height 34
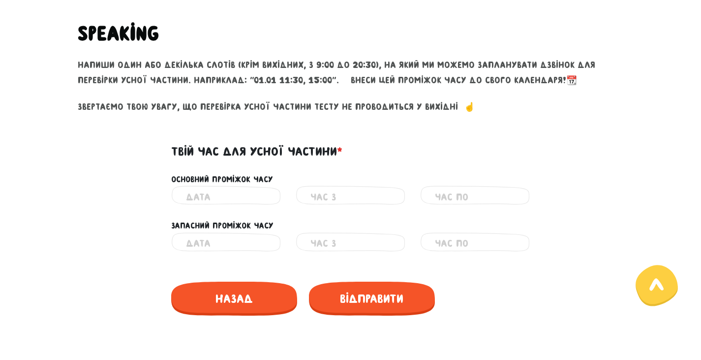
scroll to position [369, 0]
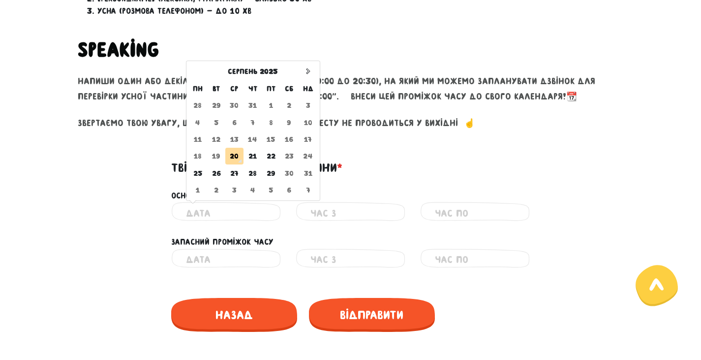
click at [240, 211] on input "text" at bounding box center [226, 213] width 80 height 22
click at [232, 154] on td "20" at bounding box center [234, 156] width 18 height 17
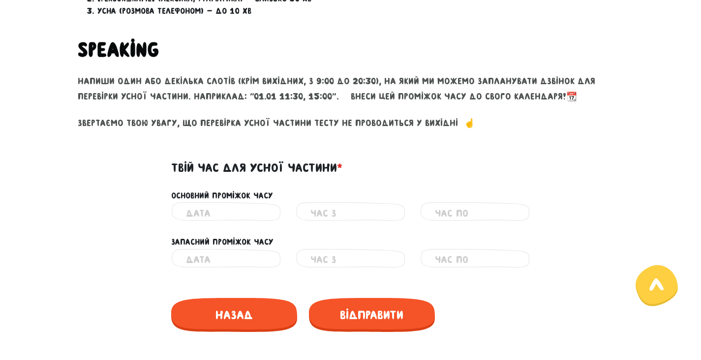
click at [316, 213] on input "text" at bounding box center [350, 213] width 80 height 22
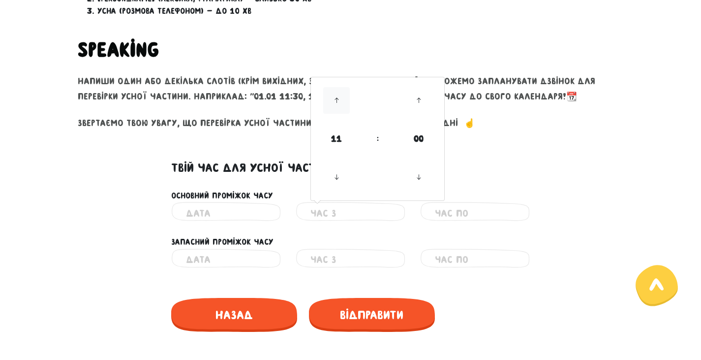
click at [335, 102] on icon at bounding box center [336, 100] width 27 height 27
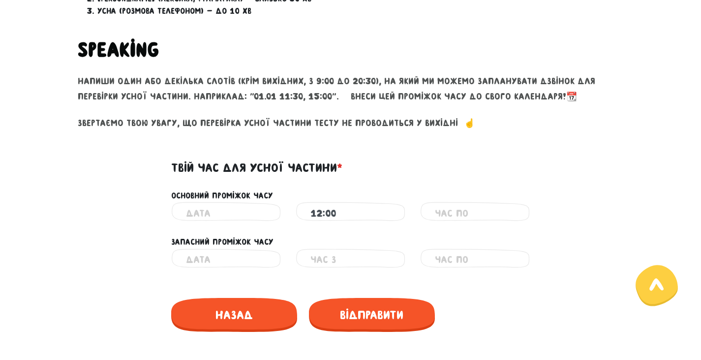
click at [307, 121] on p "Звертаємо твою увагу, що перевірка усної частини тесту не проводиться у вихідні…" at bounding box center [351, 123] width 546 height 15
click at [342, 211] on input "12:00" at bounding box center [350, 213] width 80 height 22
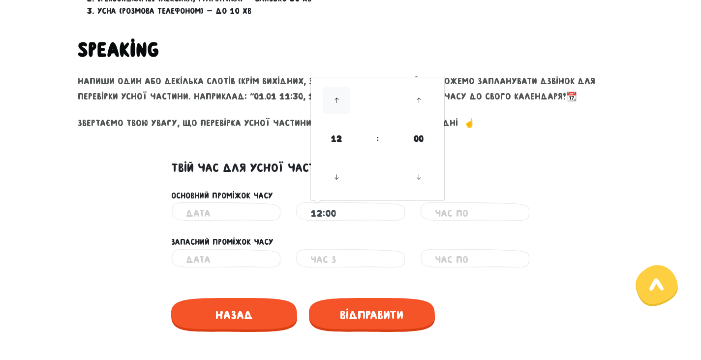
click at [336, 97] on icon at bounding box center [336, 100] width 27 height 27
click at [415, 98] on icon at bounding box center [418, 100] width 27 height 27
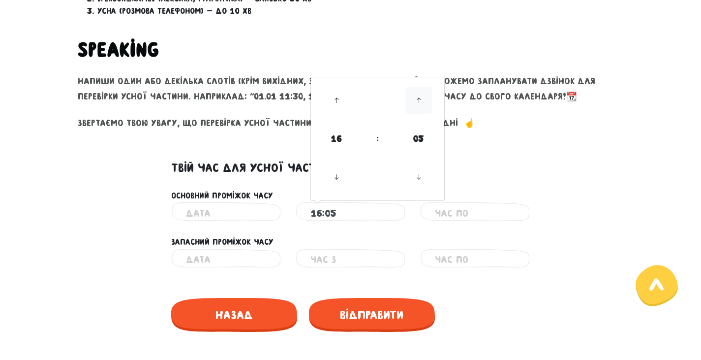
click at [415, 98] on icon at bounding box center [418, 100] width 27 height 27
drag, startPoint x: 415, startPoint y: 98, endPoint x: 416, endPoint y: 175, distance: 76.7
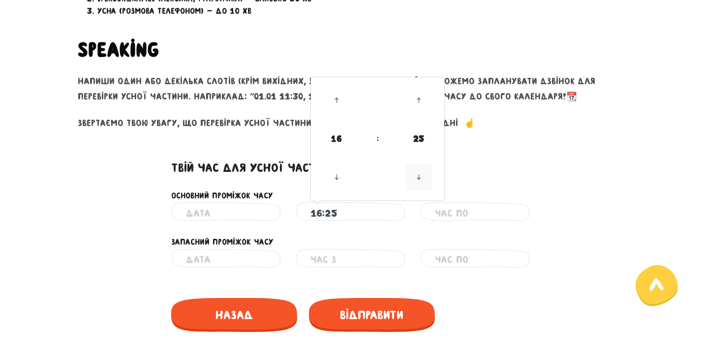
click at [416, 175] on table "16 : 25" at bounding box center [378, 138] width 130 height 119
click at [421, 178] on icon at bounding box center [418, 177] width 27 height 27
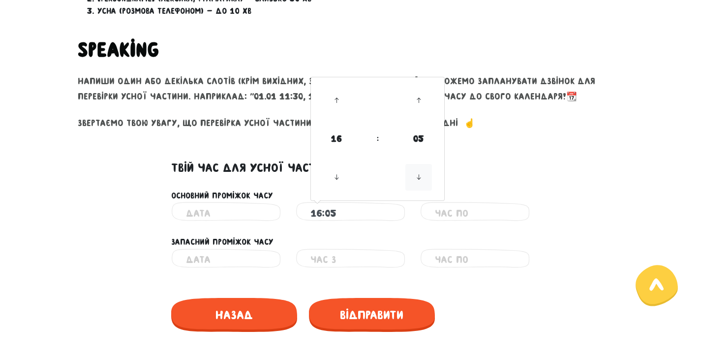
click at [421, 178] on icon at bounding box center [418, 177] width 27 height 27
click at [417, 99] on icon at bounding box center [418, 100] width 27 height 27
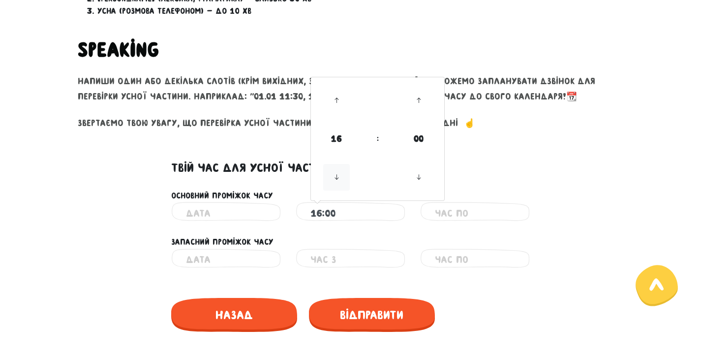
click at [334, 181] on icon at bounding box center [336, 177] width 27 height 27
click at [332, 100] on icon at bounding box center [336, 100] width 27 height 27
type input "16:00"
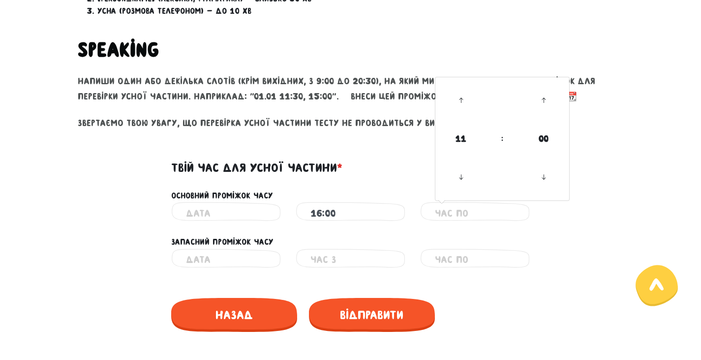
click at [473, 216] on input "text" at bounding box center [475, 213] width 80 height 22
click at [458, 103] on icon at bounding box center [461, 100] width 27 height 27
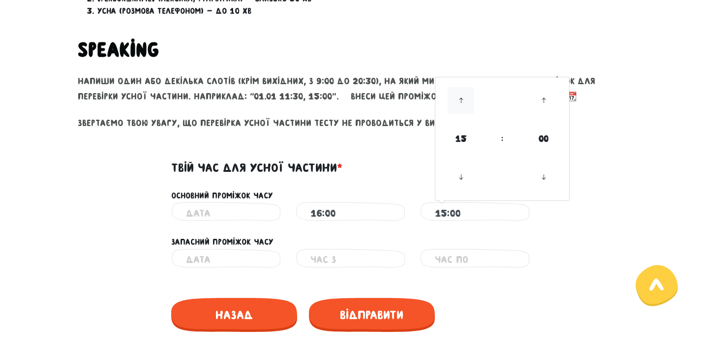
click at [458, 103] on icon at bounding box center [461, 100] width 27 height 27
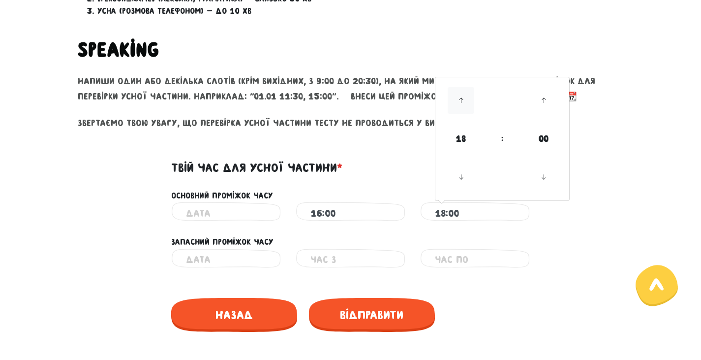
click at [458, 103] on icon at bounding box center [461, 100] width 27 height 27
click at [459, 103] on icon at bounding box center [461, 100] width 27 height 27
click at [548, 102] on icon at bounding box center [543, 100] width 27 height 27
click at [547, 180] on icon at bounding box center [543, 177] width 27 height 27
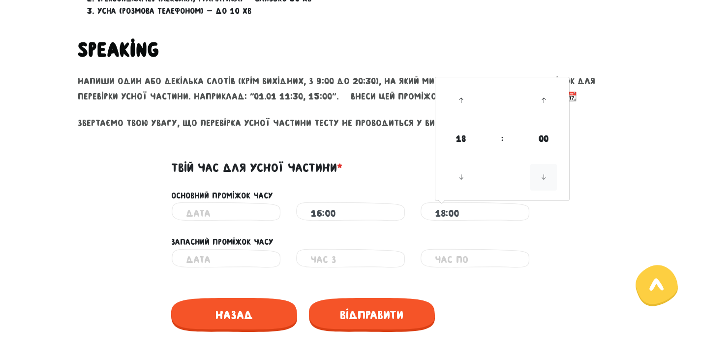
click at [547, 180] on icon at bounding box center [543, 177] width 27 height 27
click at [456, 105] on icon at bounding box center [461, 100] width 27 height 27
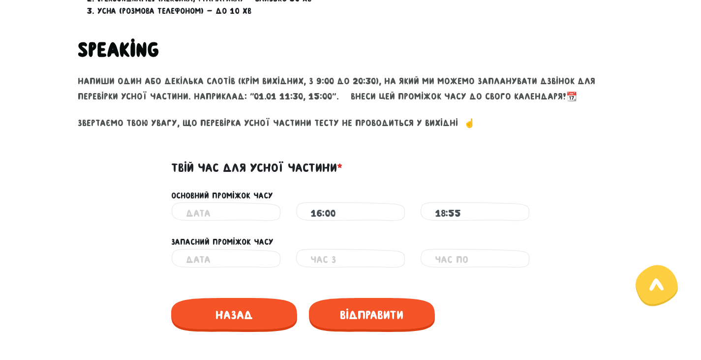
click at [602, 215] on div "Неправильний час 16:00 Неправильний час 18:55 Неправильний час" at bounding box center [350, 213] width 561 height 22
click at [453, 211] on input "18:55" at bounding box center [475, 213] width 80 height 22
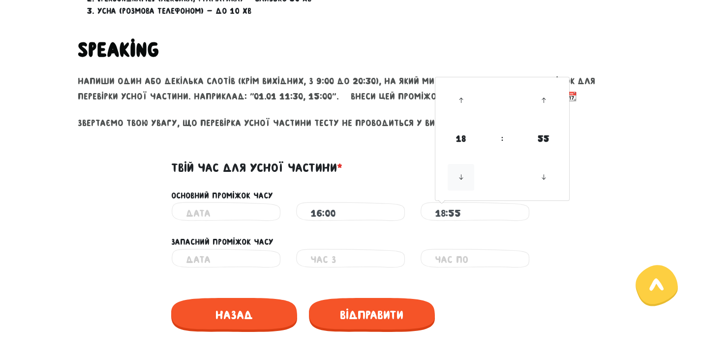
click at [460, 182] on icon at bounding box center [461, 177] width 27 height 27
drag, startPoint x: 465, startPoint y: 109, endPoint x: 461, endPoint y: 103, distance: 6.8
click at [463, 106] on icon at bounding box center [461, 100] width 27 height 27
click at [461, 103] on icon at bounding box center [461, 100] width 27 height 27
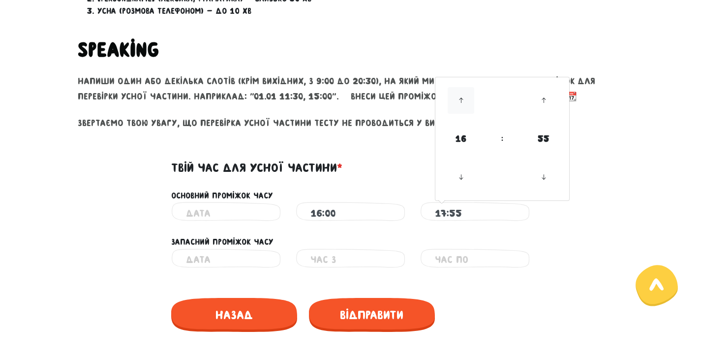
type input "18:55"
click at [461, 103] on icon at bounding box center [461, 100] width 27 height 27
click at [461, 98] on icon at bounding box center [461, 100] width 27 height 27
click at [460, 98] on icon at bounding box center [461, 100] width 27 height 27
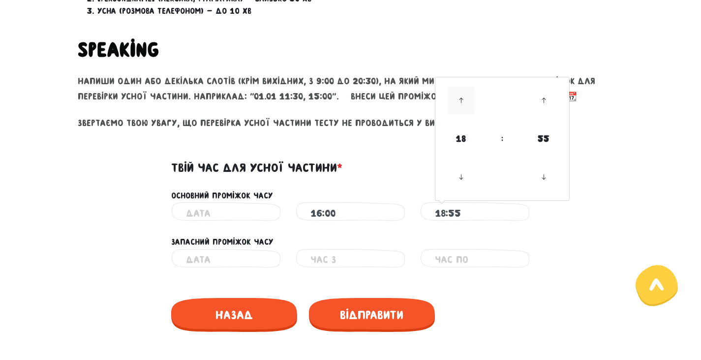
click at [458, 103] on icon at bounding box center [461, 100] width 27 height 27
click at [439, 217] on input "18:55" at bounding box center [475, 213] width 80 height 22
drag, startPoint x: 444, startPoint y: 215, endPoint x: 435, endPoint y: 213, distance: 9.2
click at [435, 214] on input "18:55" at bounding box center [475, 213] width 80 height 22
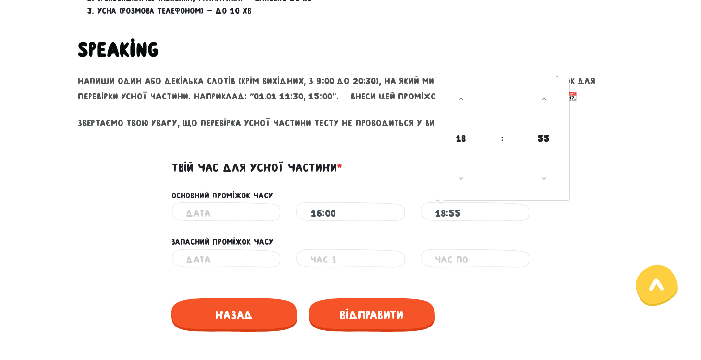
click at [239, 214] on input "text" at bounding box center [226, 213] width 80 height 22
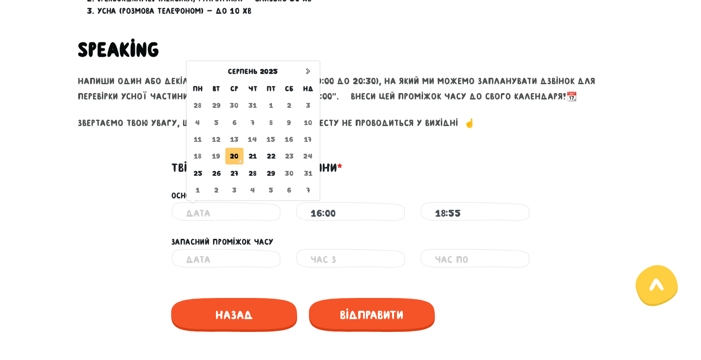
click at [232, 159] on td "20" at bounding box center [234, 156] width 18 height 17
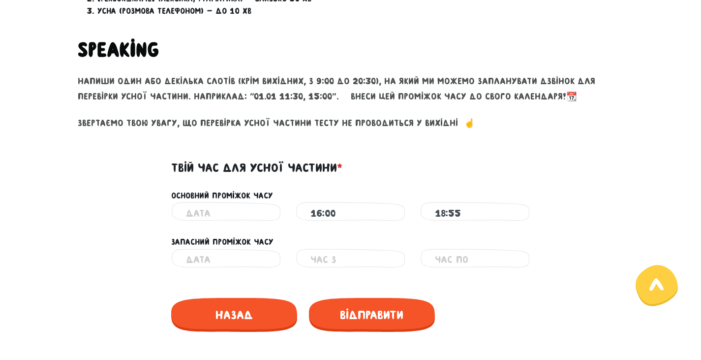
click at [251, 209] on input "text" at bounding box center [226, 213] width 80 height 22
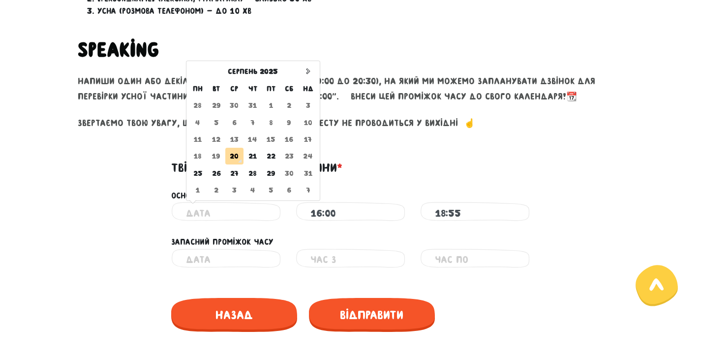
click at [235, 152] on td "20" at bounding box center [234, 156] width 18 height 17
click at [200, 215] on input "text" at bounding box center [226, 213] width 80 height 22
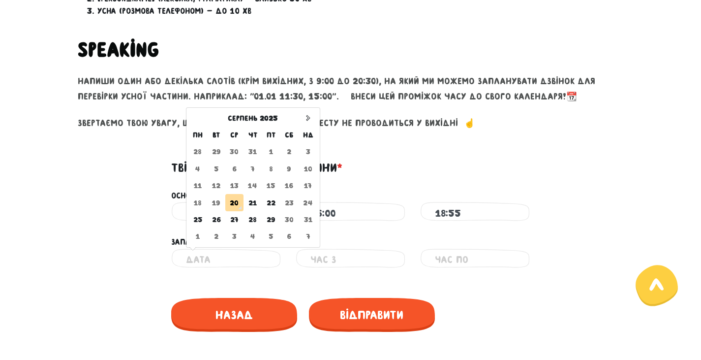
click at [227, 263] on input "text" at bounding box center [226, 259] width 80 height 22
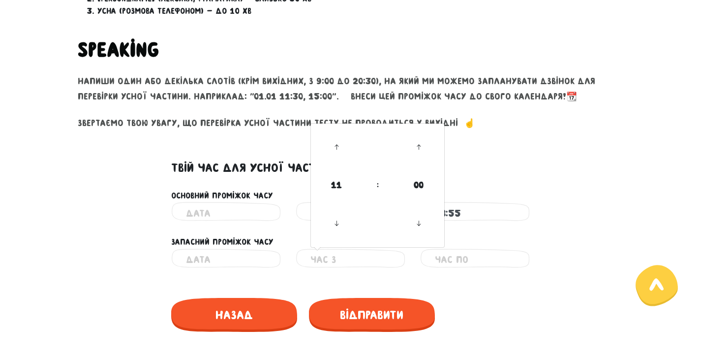
click at [332, 256] on input "text" at bounding box center [350, 259] width 80 height 22
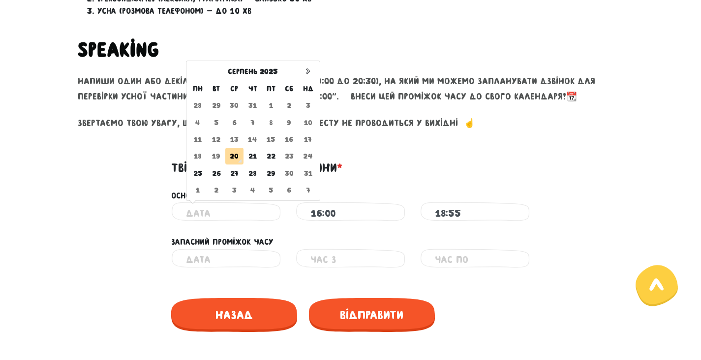
click at [243, 210] on input "text" at bounding box center [226, 213] width 80 height 22
click at [235, 155] on td "20" at bounding box center [234, 156] width 18 height 17
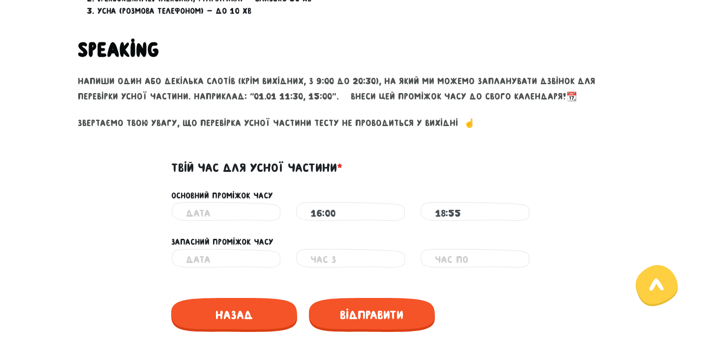
click at [225, 261] on input "text" at bounding box center [226, 259] width 80 height 22
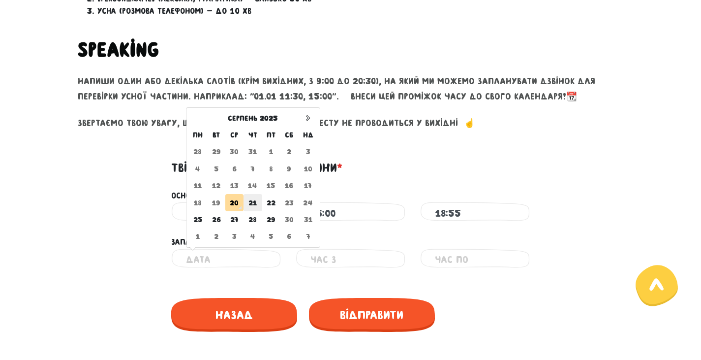
click at [249, 204] on td "21" at bounding box center [252, 202] width 19 height 17
type input "[DATE]"
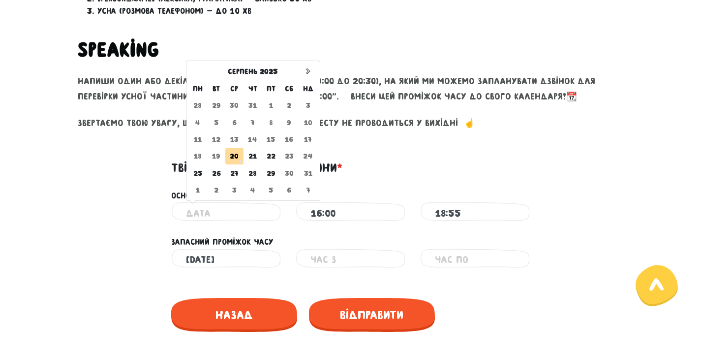
click at [237, 213] on input "text" at bounding box center [226, 213] width 80 height 22
click at [233, 153] on td "20" at bounding box center [234, 156] width 18 height 17
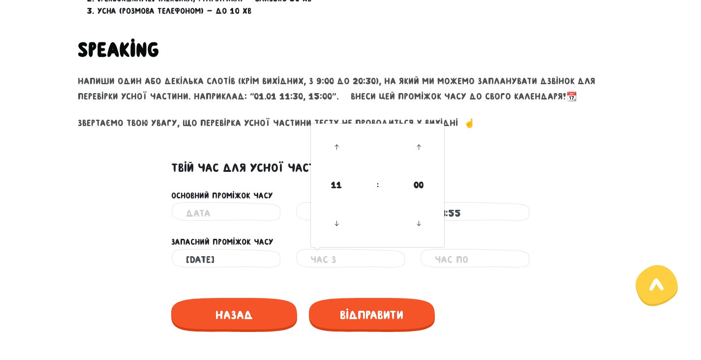
click at [338, 252] on input "text" at bounding box center [350, 259] width 80 height 22
click at [463, 210] on input "18:55" at bounding box center [475, 213] width 80 height 22
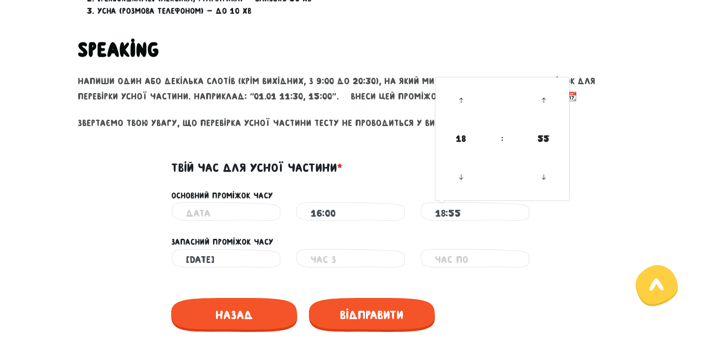
click at [229, 211] on input "text" at bounding box center [226, 213] width 80 height 22
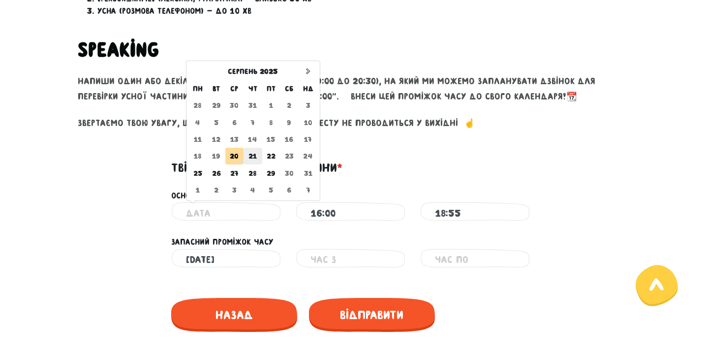
click at [253, 158] on td "21" at bounding box center [252, 156] width 19 height 17
type input "[DATE]"
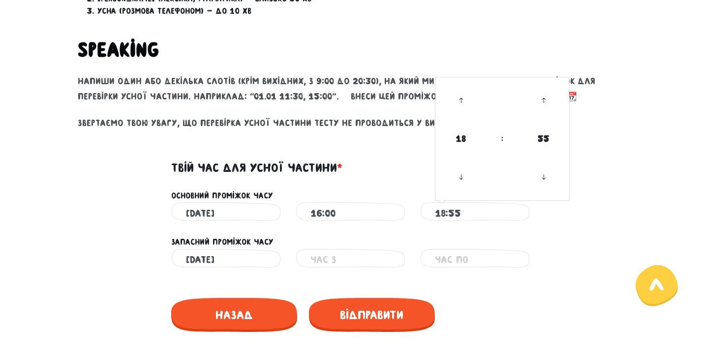
click at [448, 209] on input "18:55" at bounding box center [475, 213] width 80 height 22
click at [457, 102] on icon at bounding box center [461, 100] width 27 height 27
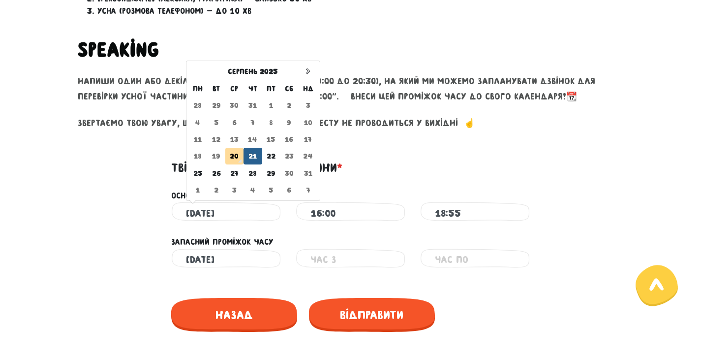
click at [219, 212] on input "[DATE]" at bounding box center [226, 213] width 80 height 22
click at [236, 156] on td "20" at bounding box center [234, 156] width 18 height 17
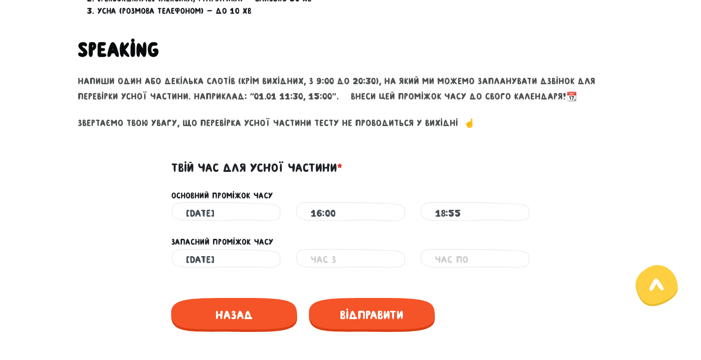
click at [198, 211] on input "[DATE]" at bounding box center [226, 213] width 80 height 22
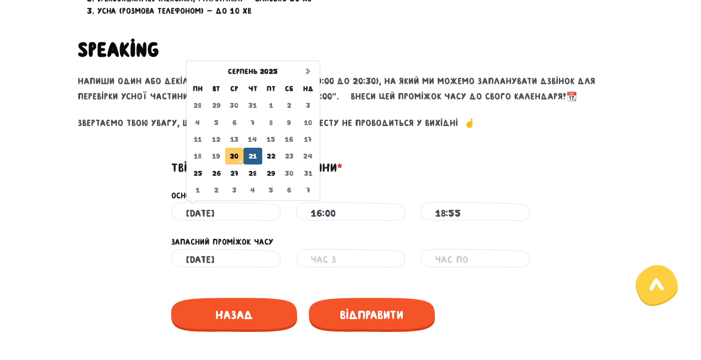
click at [233, 155] on td "20" at bounding box center [234, 156] width 18 height 17
click at [193, 209] on input "[DATE]" at bounding box center [226, 213] width 80 height 22
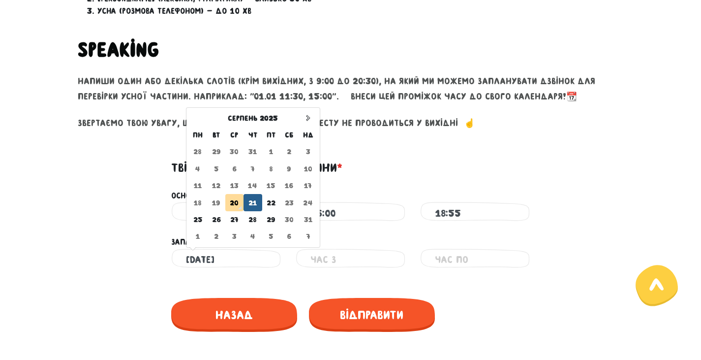
click at [251, 261] on input "[DATE]" at bounding box center [226, 259] width 80 height 22
click at [231, 199] on td "20" at bounding box center [234, 202] width 18 height 17
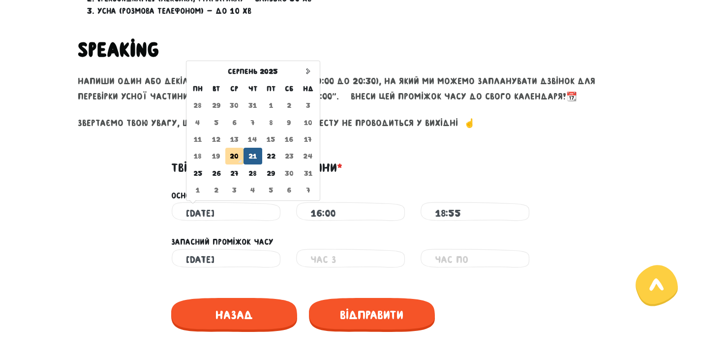
drag, startPoint x: 247, startPoint y: 214, endPoint x: 170, endPoint y: 212, distance: 77.2
click at [170, 212] on div "[DATE] серпень 2025 пн вт ср чт пт сб нд 28 29 30 31 1 2 3 4 5 6 7 8 9 10 11 12…" at bounding box center [226, 213] width 124 height 22
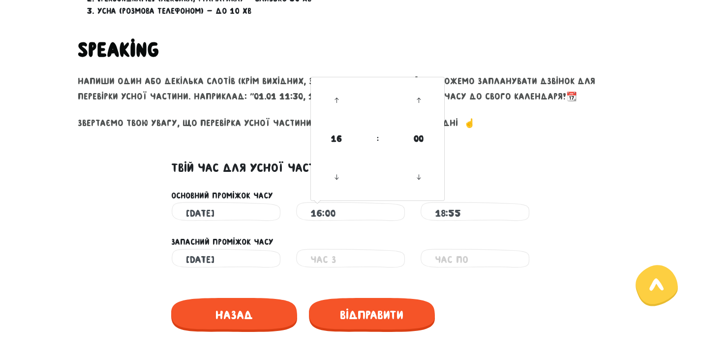
drag, startPoint x: 354, startPoint y: 213, endPoint x: 302, endPoint y: 208, distance: 51.5
click at [301, 209] on div "16:00 16 : 00 00 01 02 03 04 05 06 07 08 09 10 11 12 13 14 15 16 17 18 19 20 21…" at bounding box center [351, 213] width 110 height 22
click at [330, 89] on icon at bounding box center [336, 100] width 27 height 27
click at [330, 90] on icon at bounding box center [336, 100] width 27 height 27
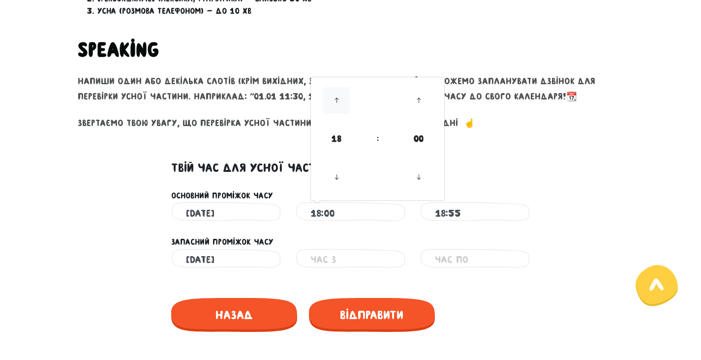
click at [330, 90] on icon at bounding box center [336, 100] width 27 height 27
click at [332, 91] on icon at bounding box center [336, 100] width 27 height 27
click at [335, 97] on icon at bounding box center [336, 100] width 27 height 27
click at [342, 178] on icon at bounding box center [336, 177] width 27 height 27
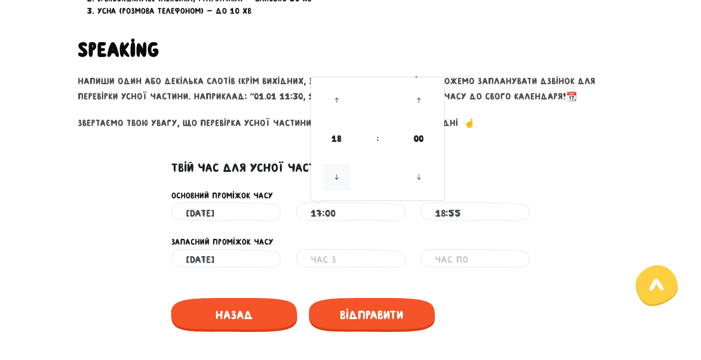
click at [341, 178] on icon at bounding box center [336, 177] width 27 height 27
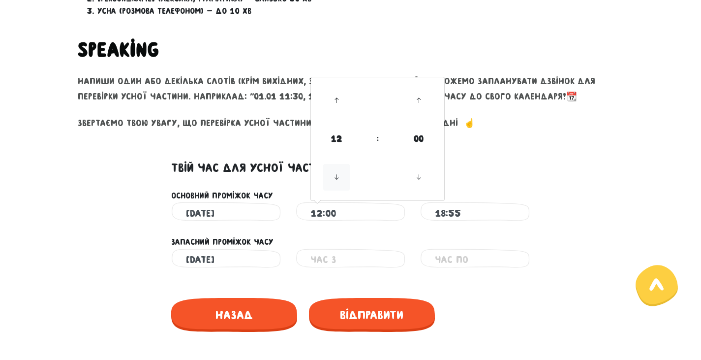
click at [341, 178] on icon at bounding box center [336, 177] width 27 height 27
click at [336, 98] on icon at bounding box center [336, 100] width 27 height 27
type input "12:00"
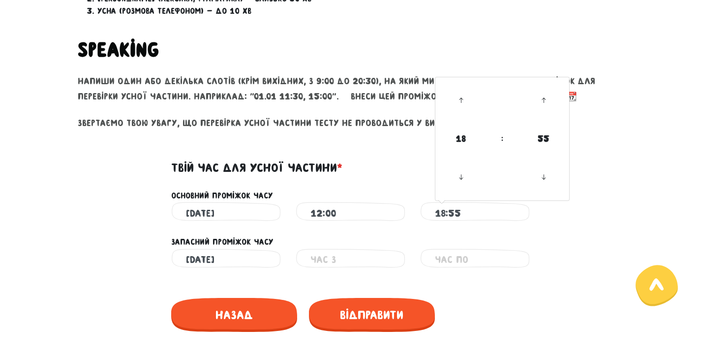
click at [457, 208] on input "18:55" at bounding box center [475, 213] width 80 height 22
click at [461, 97] on icon at bounding box center [461, 100] width 27 height 27
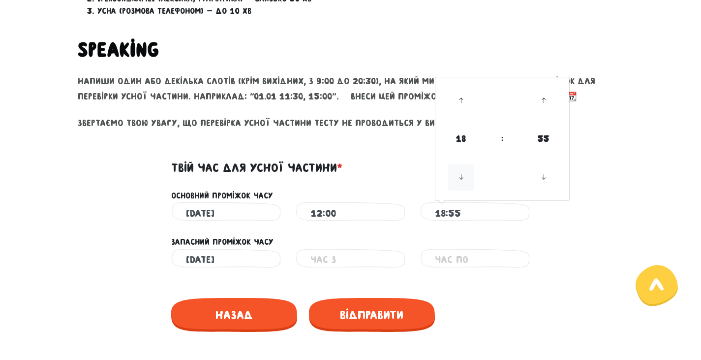
click at [463, 171] on icon at bounding box center [461, 177] width 27 height 27
click at [464, 177] on icon at bounding box center [461, 177] width 27 height 27
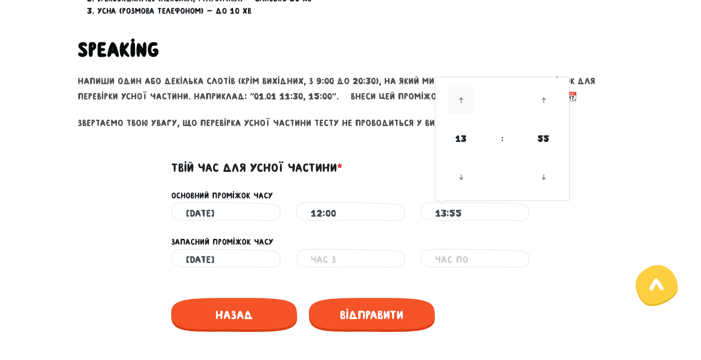
click at [463, 100] on icon at bounding box center [461, 100] width 27 height 27
click at [543, 105] on icon at bounding box center [543, 100] width 27 height 27
click at [461, 179] on icon at bounding box center [461, 177] width 27 height 27
type input "14:00"
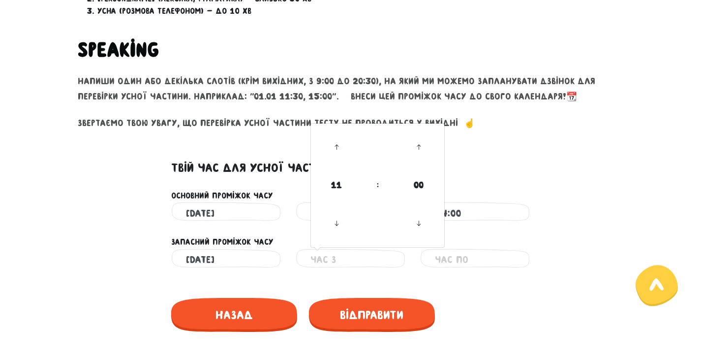
click at [362, 259] on input "text" at bounding box center [350, 259] width 80 height 22
click at [338, 230] on icon at bounding box center [336, 223] width 27 height 27
click at [338, 231] on icon at bounding box center [336, 223] width 27 height 27
click at [337, 231] on icon at bounding box center [336, 223] width 27 height 27
click at [336, 231] on icon at bounding box center [336, 223] width 27 height 27
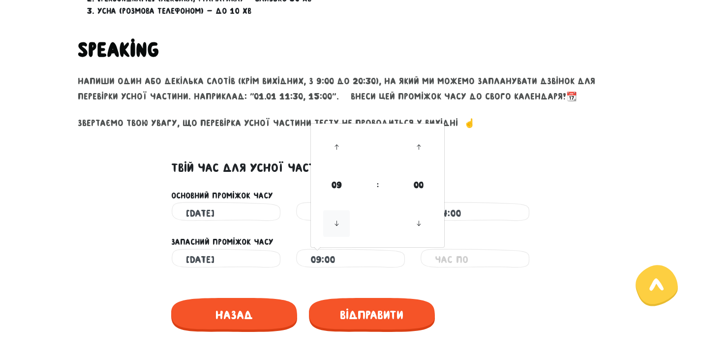
click at [336, 231] on icon at bounding box center [336, 223] width 27 height 27
click at [336, 152] on icon at bounding box center [336, 147] width 27 height 27
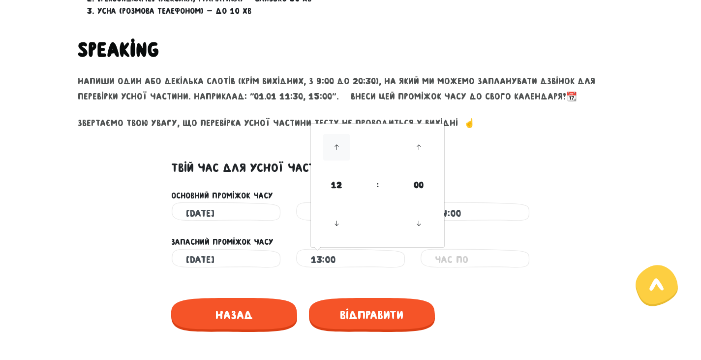
click at [336, 152] on icon at bounding box center [336, 147] width 27 height 27
click at [339, 216] on icon at bounding box center [336, 223] width 27 height 27
type input "15:00"
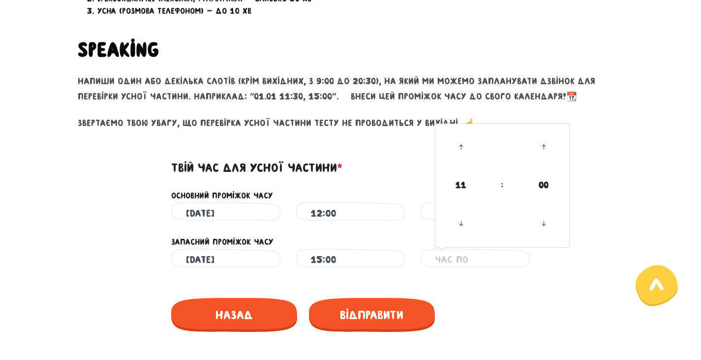
click at [466, 259] on input "text" at bounding box center [475, 259] width 80 height 22
click at [539, 133] on link at bounding box center [543, 146] width 29 height 35
click at [541, 140] on icon at bounding box center [543, 147] width 27 height 27
type input "11:15"
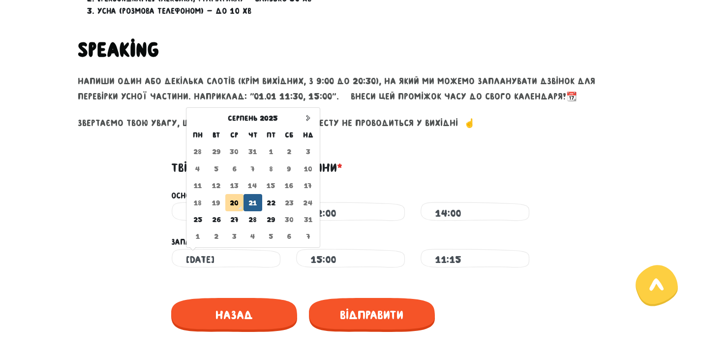
click at [216, 261] on input "[DATE]" at bounding box center [226, 259] width 80 height 22
click at [271, 203] on td "22" at bounding box center [271, 202] width 18 height 17
type input "[DATE]"
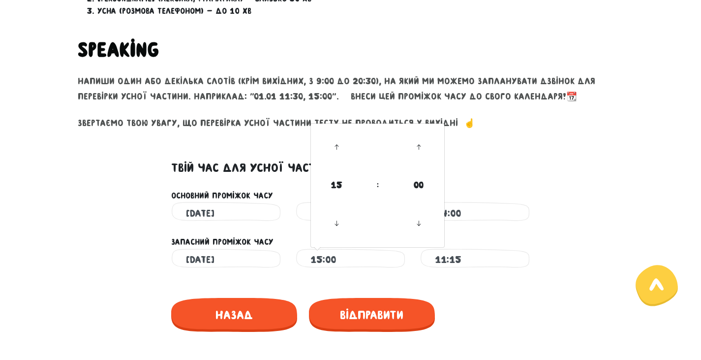
click at [338, 258] on input "15:00" at bounding box center [350, 259] width 80 height 22
click at [336, 148] on icon at bounding box center [336, 147] width 27 height 27
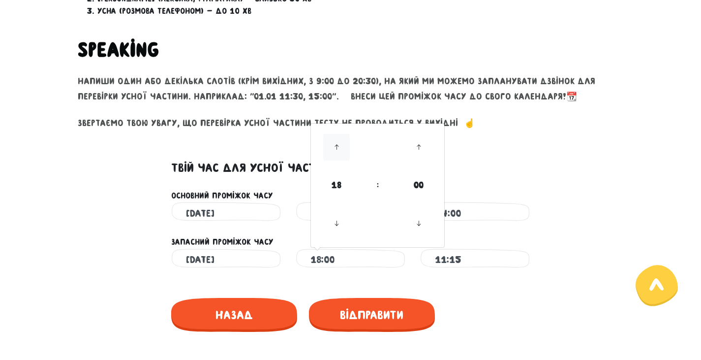
click at [336, 148] on icon at bounding box center [336, 147] width 27 height 27
click at [337, 144] on icon at bounding box center [336, 147] width 27 height 27
click at [336, 222] on icon at bounding box center [336, 223] width 27 height 27
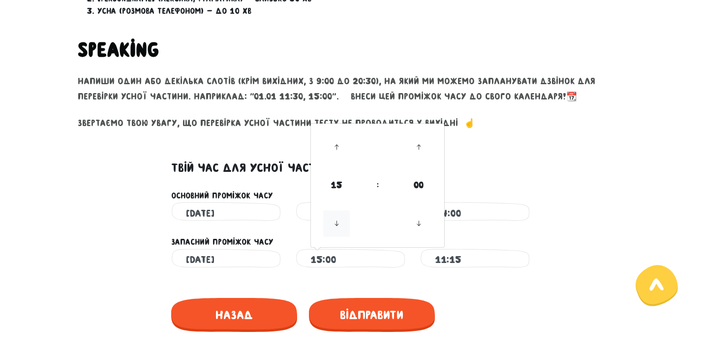
click at [336, 222] on icon at bounding box center [336, 223] width 27 height 27
type input "12:00"
click at [475, 264] on input "11:15" at bounding box center [475, 259] width 80 height 22
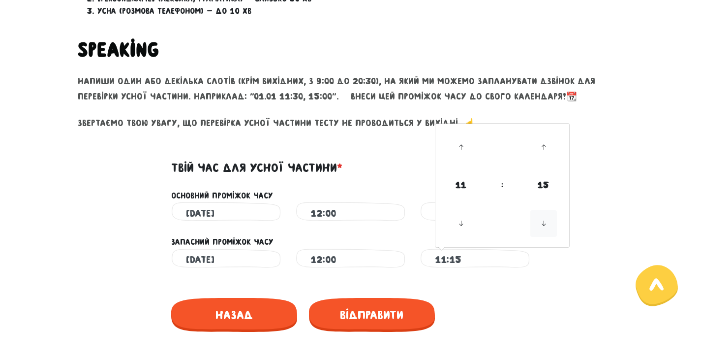
drag, startPoint x: 539, startPoint y: 235, endPoint x: 547, endPoint y: 225, distance: 12.6
click at [541, 233] on icon at bounding box center [543, 223] width 27 height 27
click at [547, 225] on icon at bounding box center [543, 223] width 27 height 27
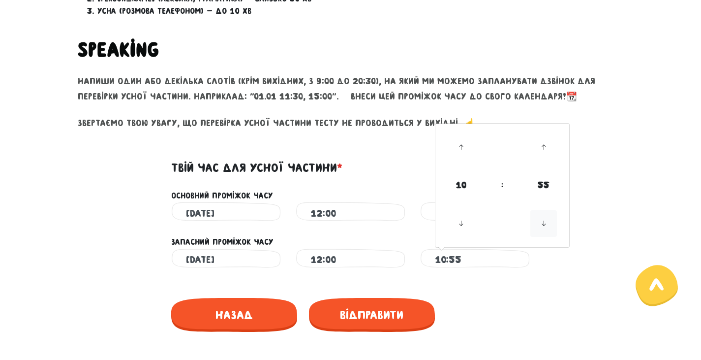
click at [547, 225] on icon at bounding box center [543, 223] width 27 height 27
click at [462, 149] on icon at bounding box center [461, 147] width 27 height 27
click at [458, 223] on icon at bounding box center [461, 223] width 27 height 27
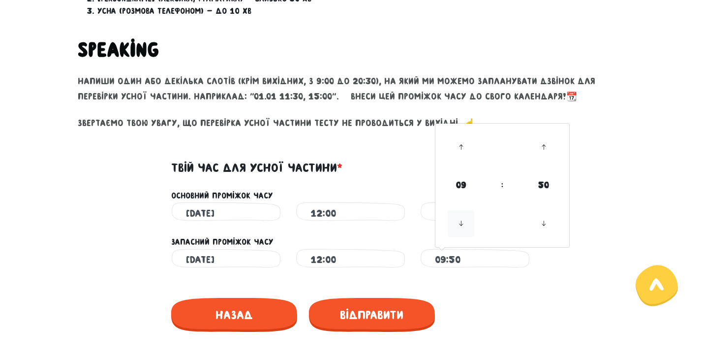
click at [458, 223] on icon at bounding box center [461, 223] width 27 height 27
click at [465, 149] on icon at bounding box center [461, 147] width 27 height 27
click at [464, 149] on icon at bounding box center [461, 147] width 27 height 27
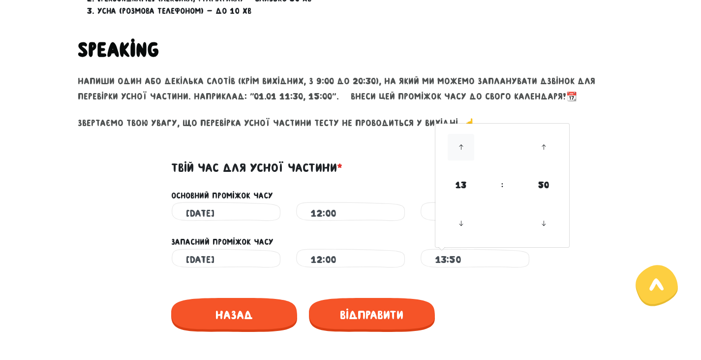
click at [464, 149] on icon at bounding box center [461, 147] width 27 height 27
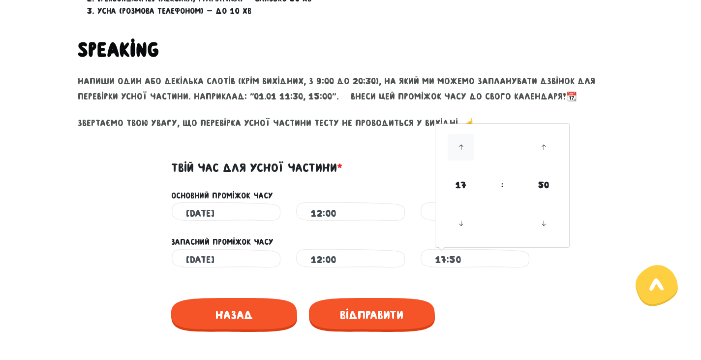
type input "18:50"
click at [464, 149] on icon at bounding box center [461, 147] width 27 height 27
drag, startPoint x: 486, startPoint y: 293, endPoint x: 497, endPoint y: 277, distance: 18.8
click at [486, 293] on div "Назад" at bounding box center [350, 313] width 359 height 54
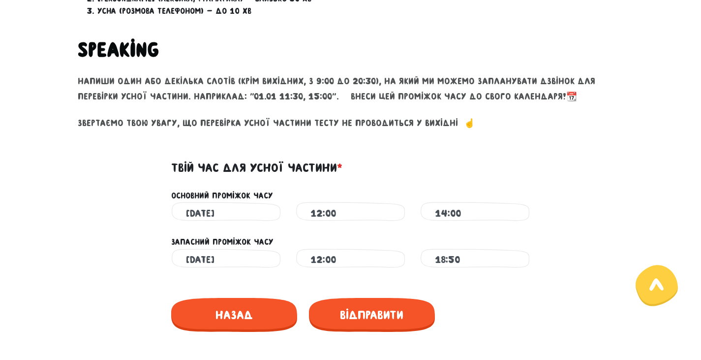
click at [500, 272] on div "Це обов'язкове поле" at bounding box center [350, 274] width 561 height 8
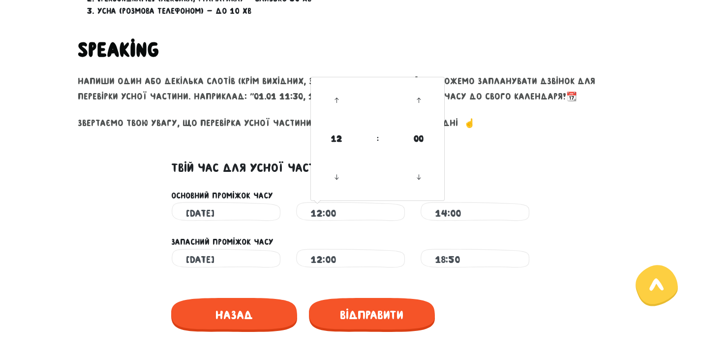
click at [320, 216] on input "12:00" at bounding box center [350, 213] width 80 height 22
click at [335, 174] on icon at bounding box center [336, 177] width 27 height 27
type input "11:00"
click at [486, 305] on div "Назад" at bounding box center [350, 313] width 359 height 54
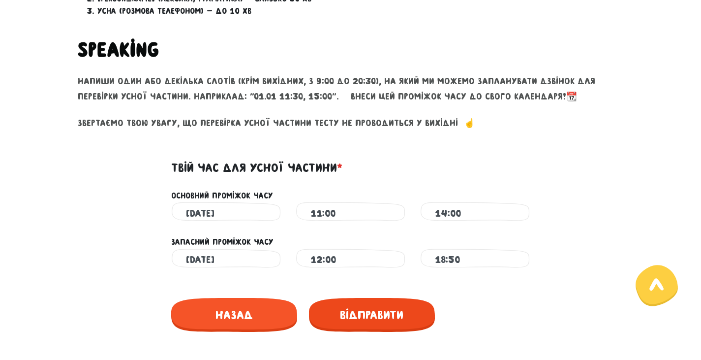
click at [363, 310] on span "Відправити" at bounding box center [372, 315] width 126 height 34
